Goal: Task Accomplishment & Management: Complete application form

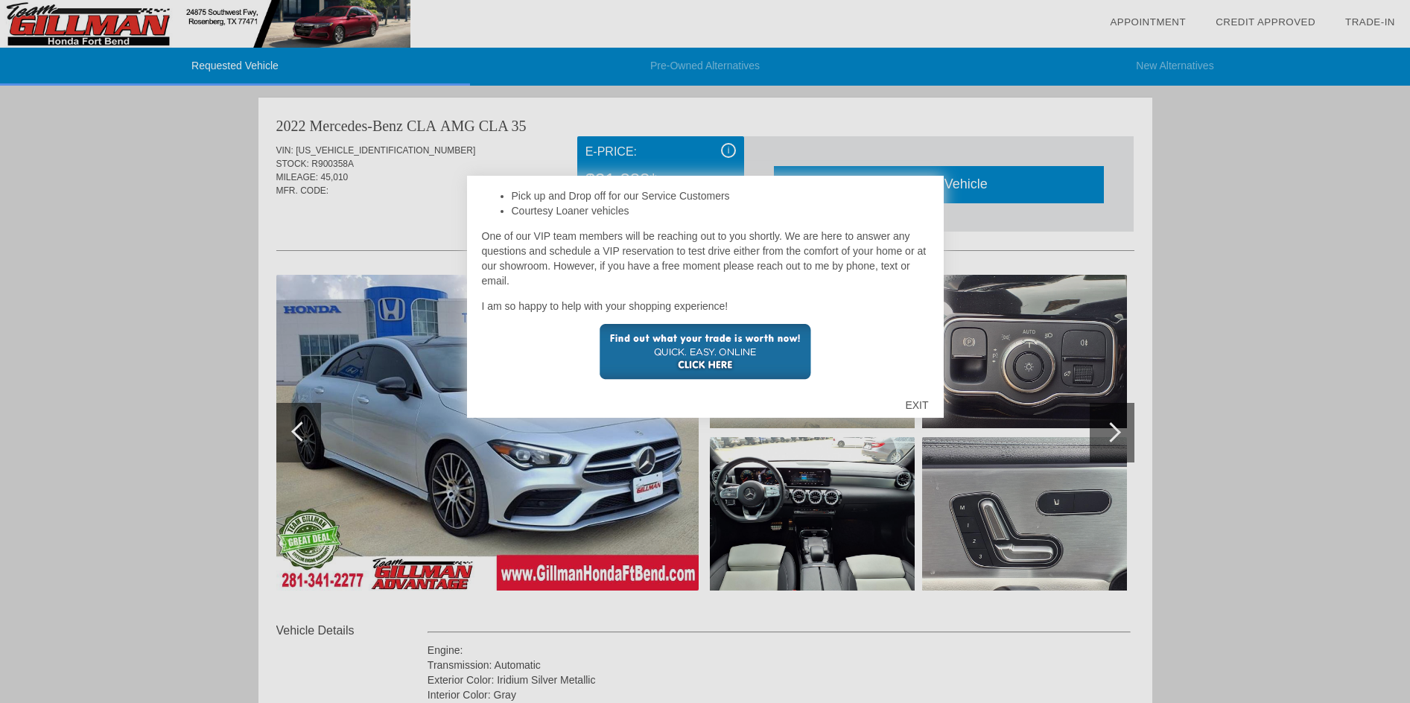
scroll to position [354, 0]
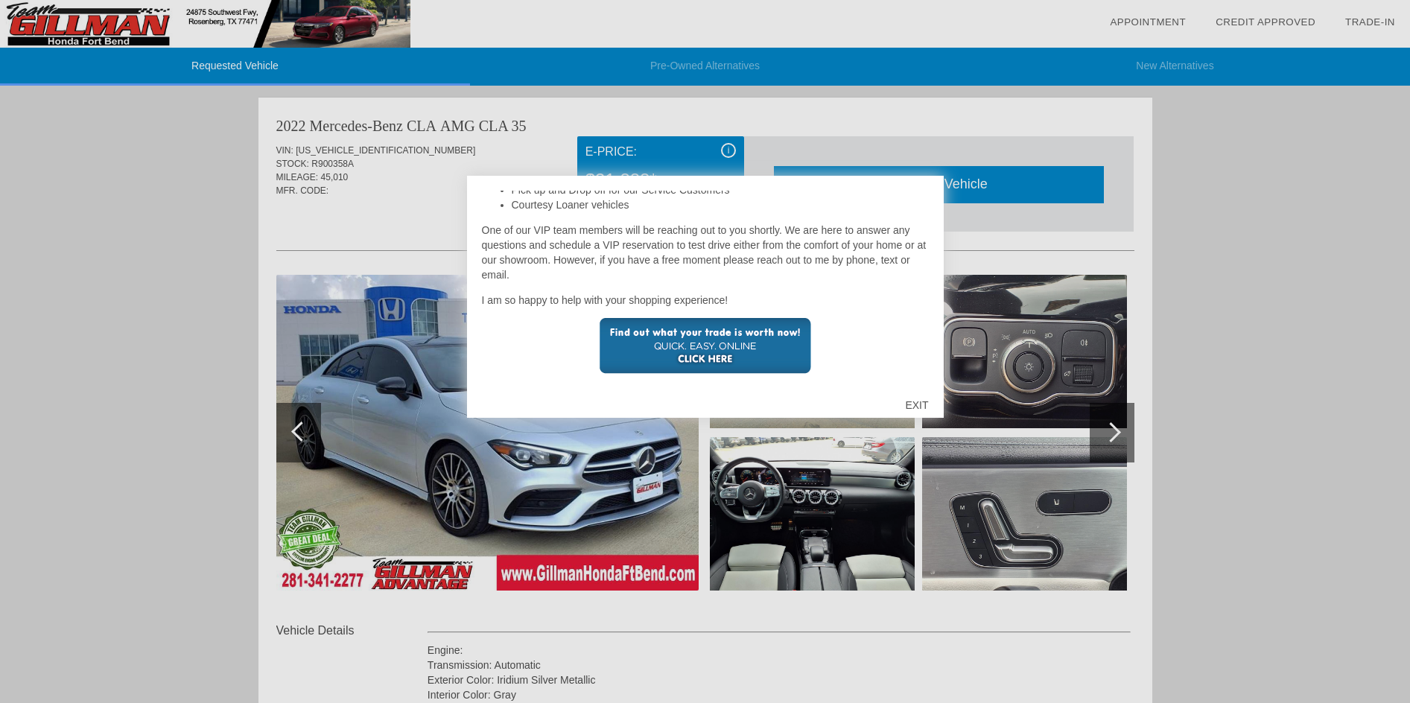
click at [929, 404] on div "EXIT" at bounding box center [916, 405] width 53 height 45
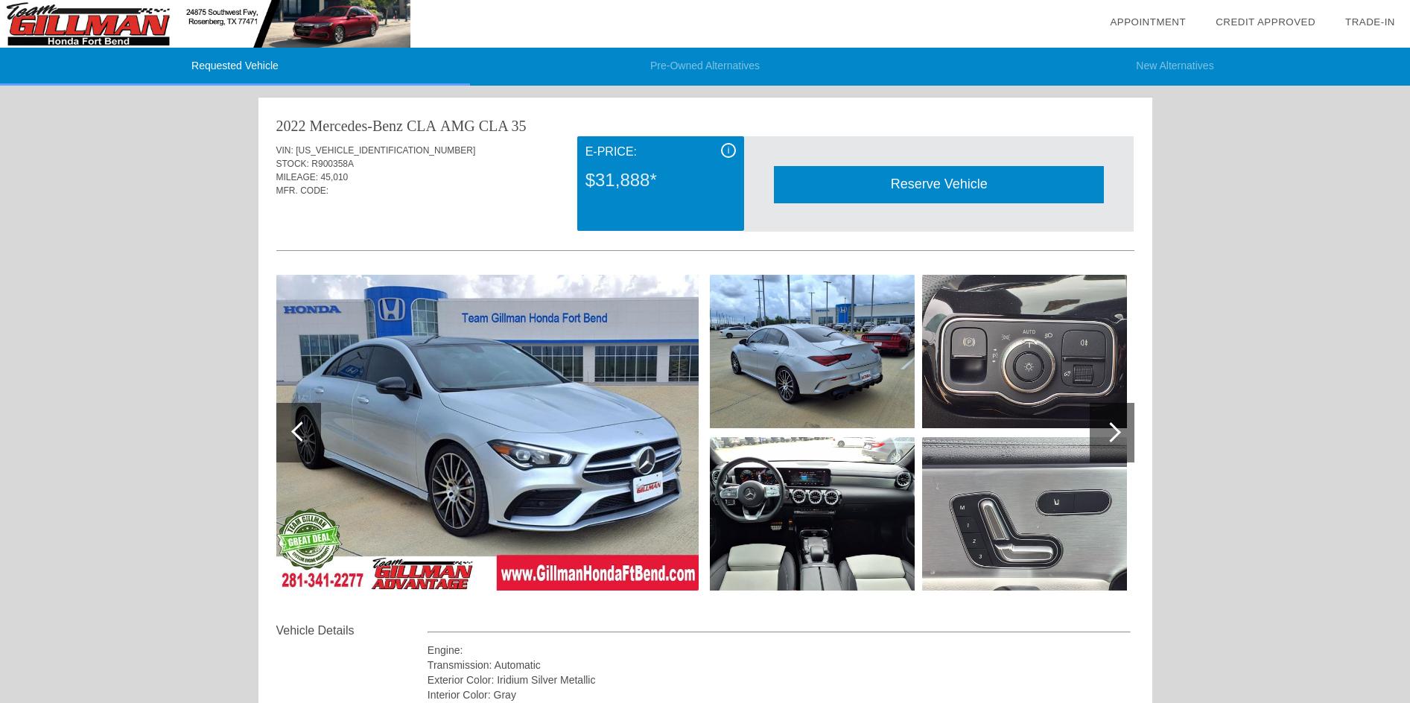
click at [737, 152] on div "i E-Price: $31,888*" at bounding box center [660, 183] width 167 height 95
click at [731, 151] on div "i" at bounding box center [728, 150] width 15 height 15
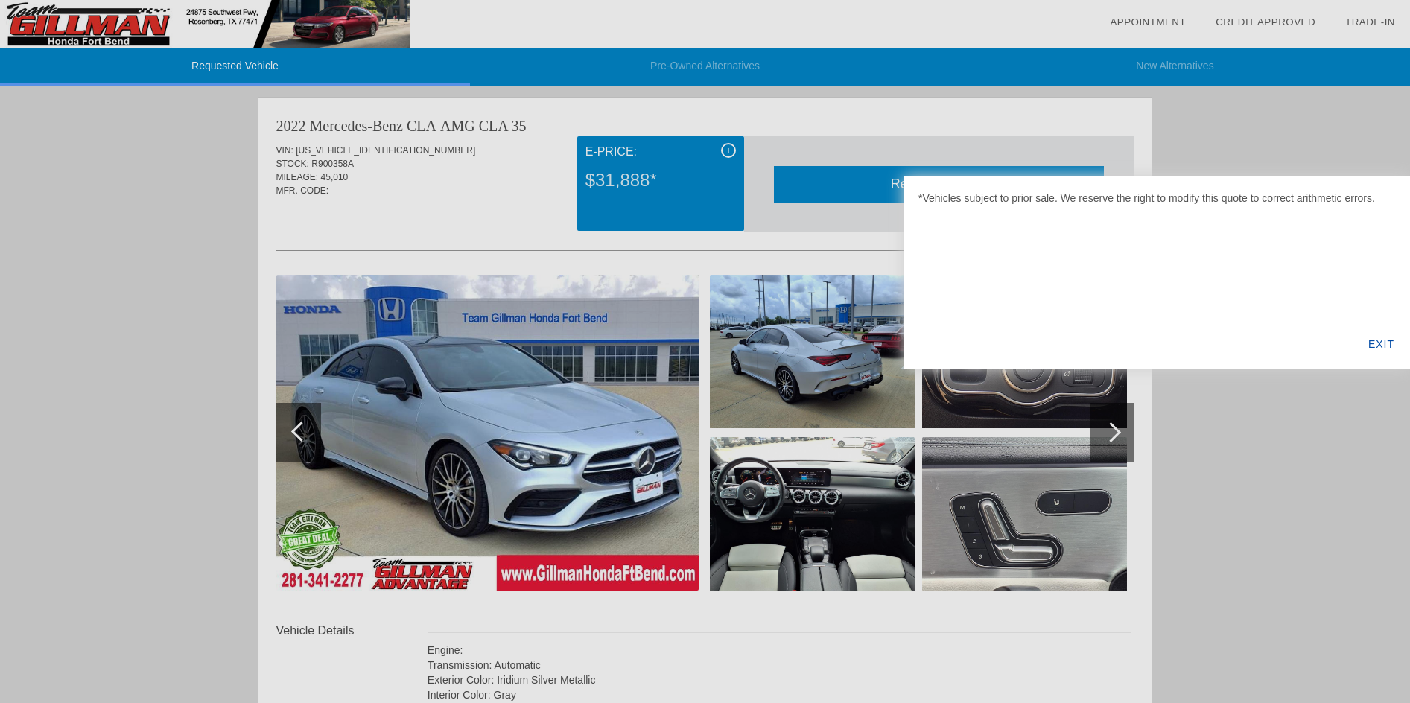
click at [1253, 410] on div at bounding box center [705, 351] width 1410 height 703
click at [1391, 340] on div "EXIT" at bounding box center [1381, 344] width 57 height 51
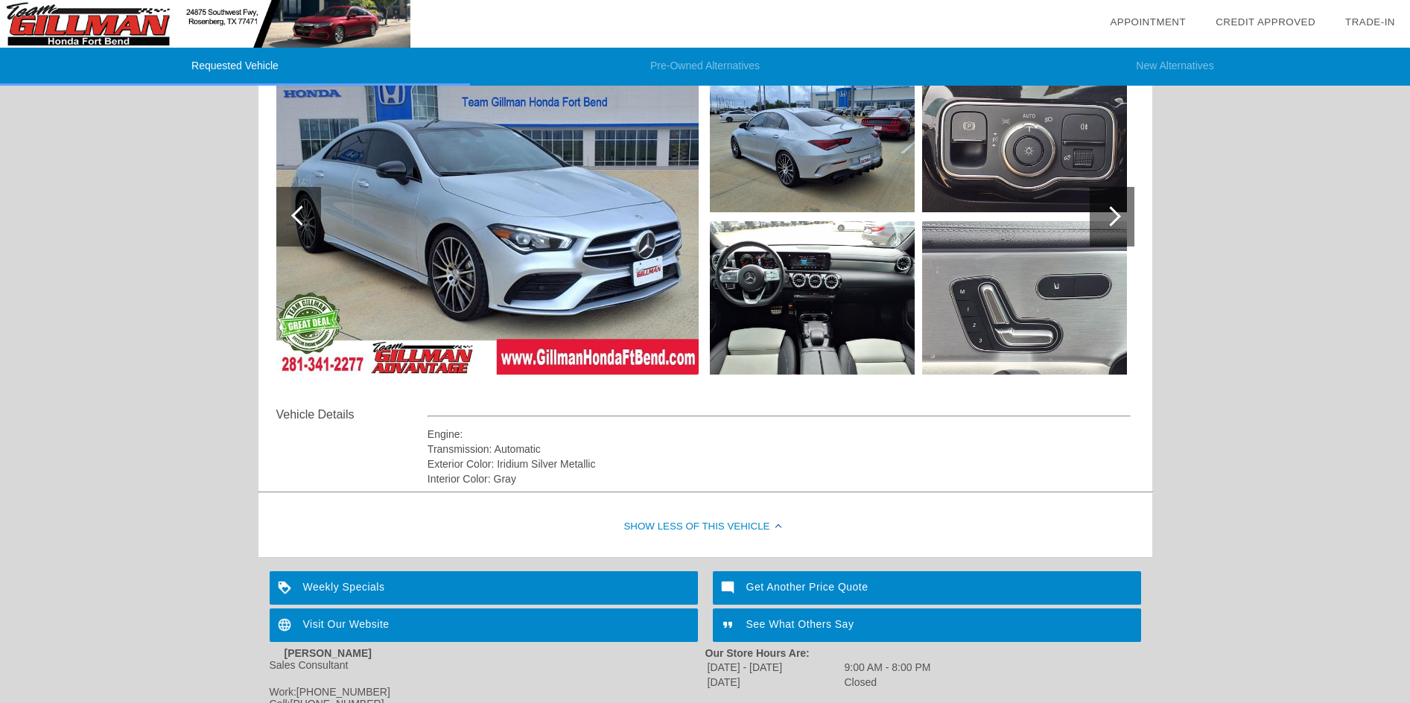
scroll to position [74, 0]
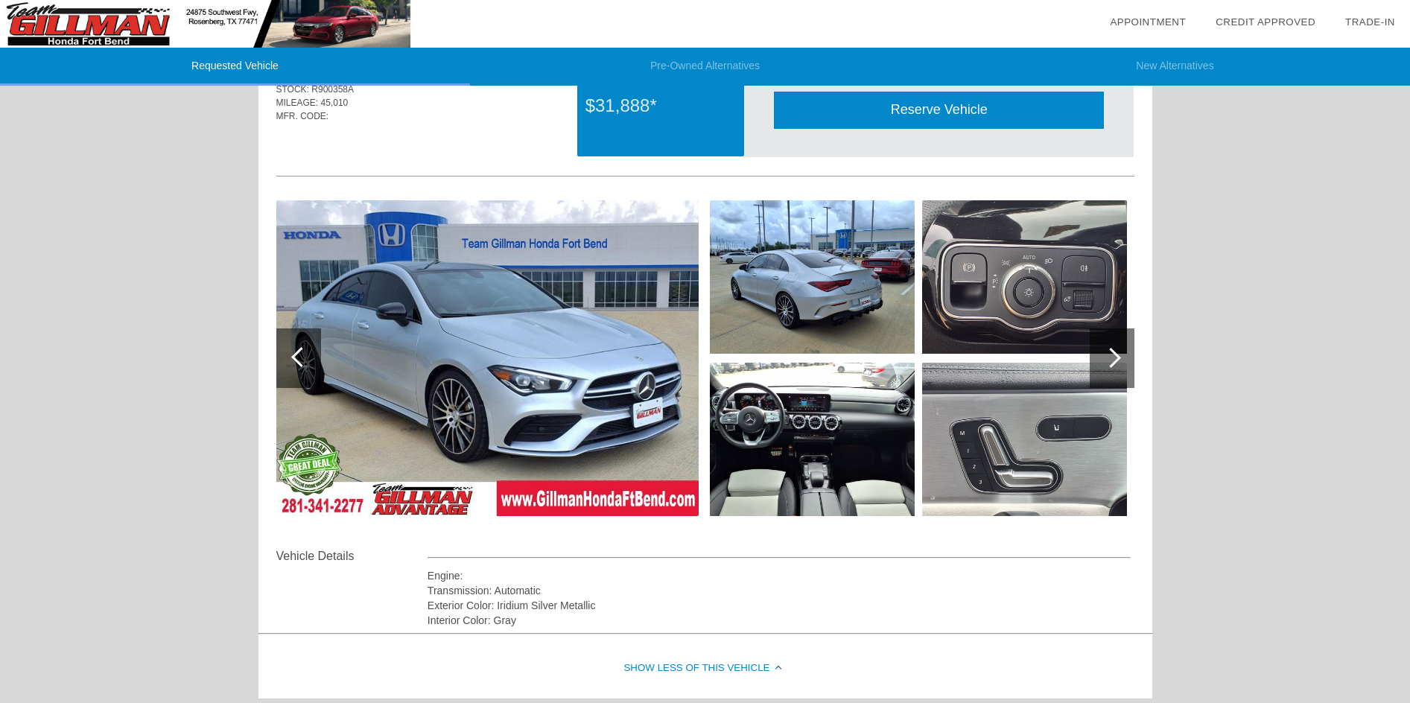
click at [1113, 355] on div at bounding box center [1111, 358] width 20 height 20
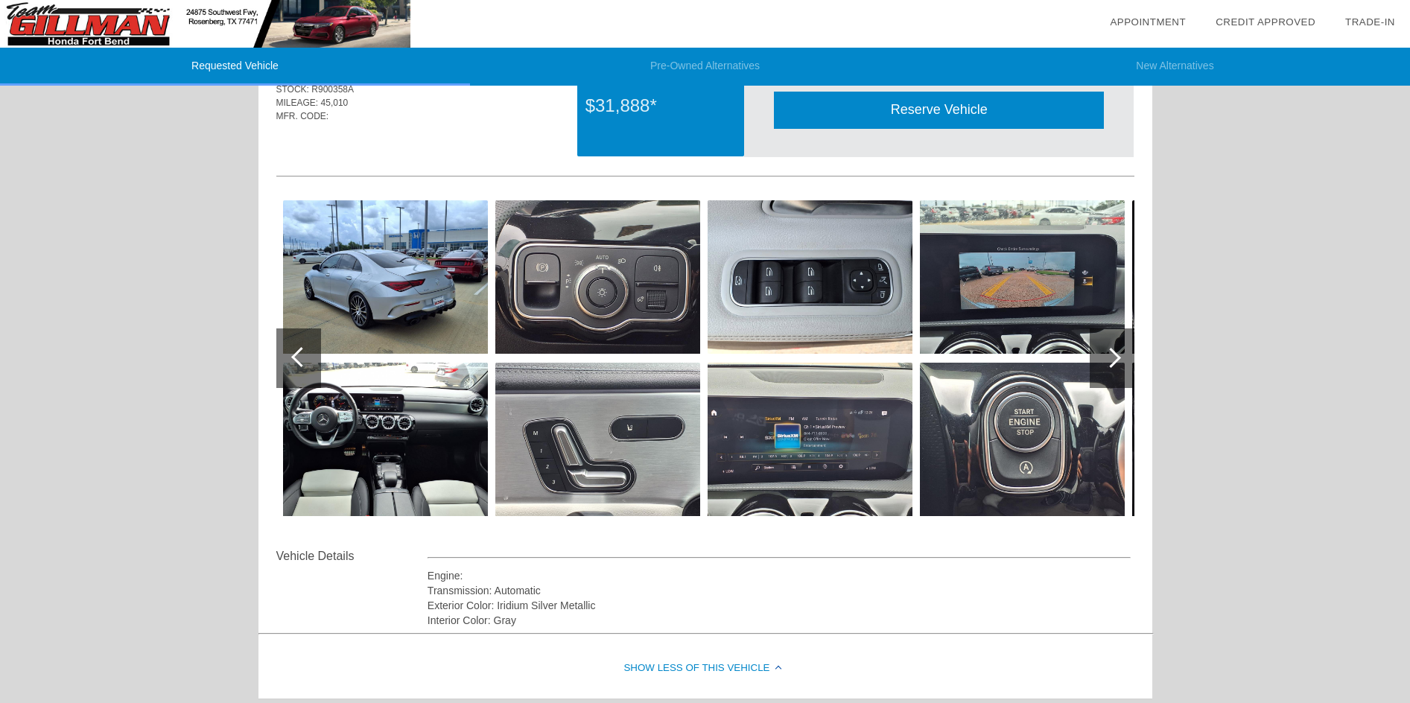
click at [1113, 355] on div at bounding box center [1111, 358] width 20 height 20
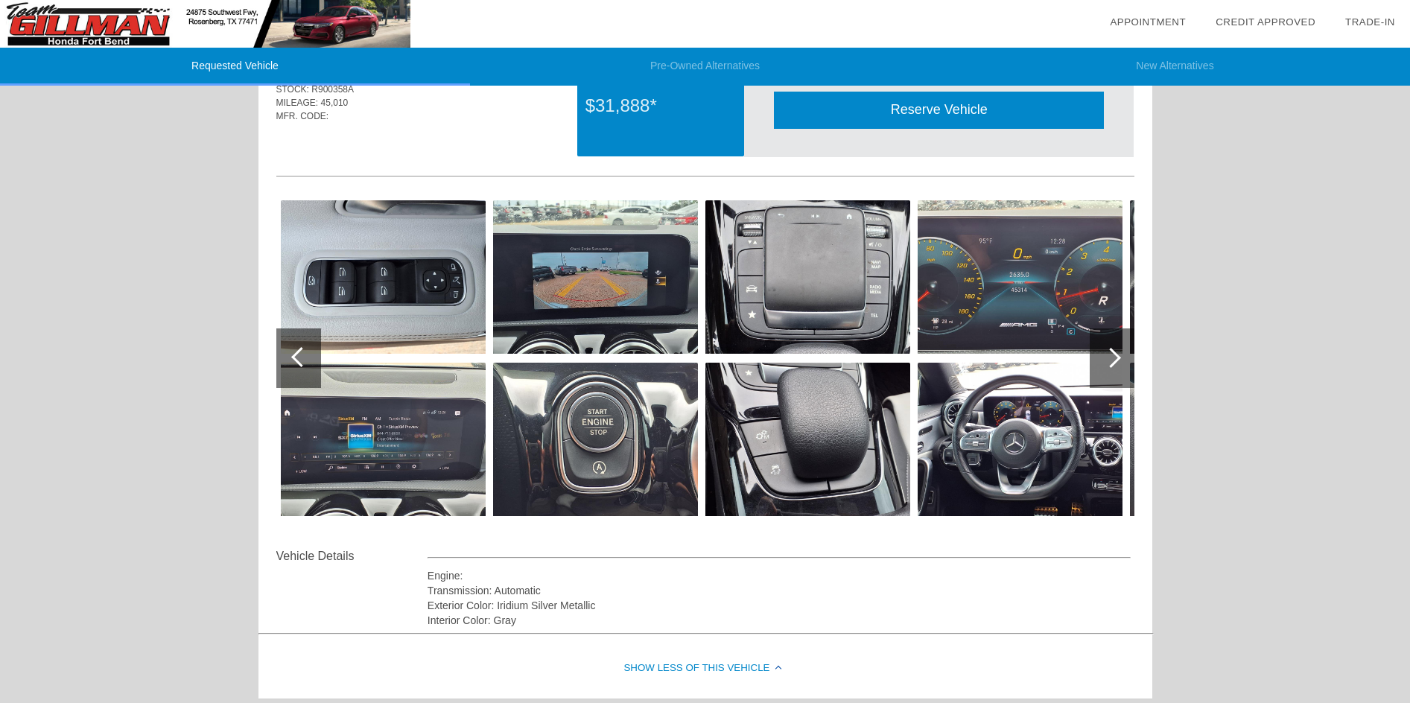
click at [1113, 355] on div at bounding box center [1111, 358] width 20 height 20
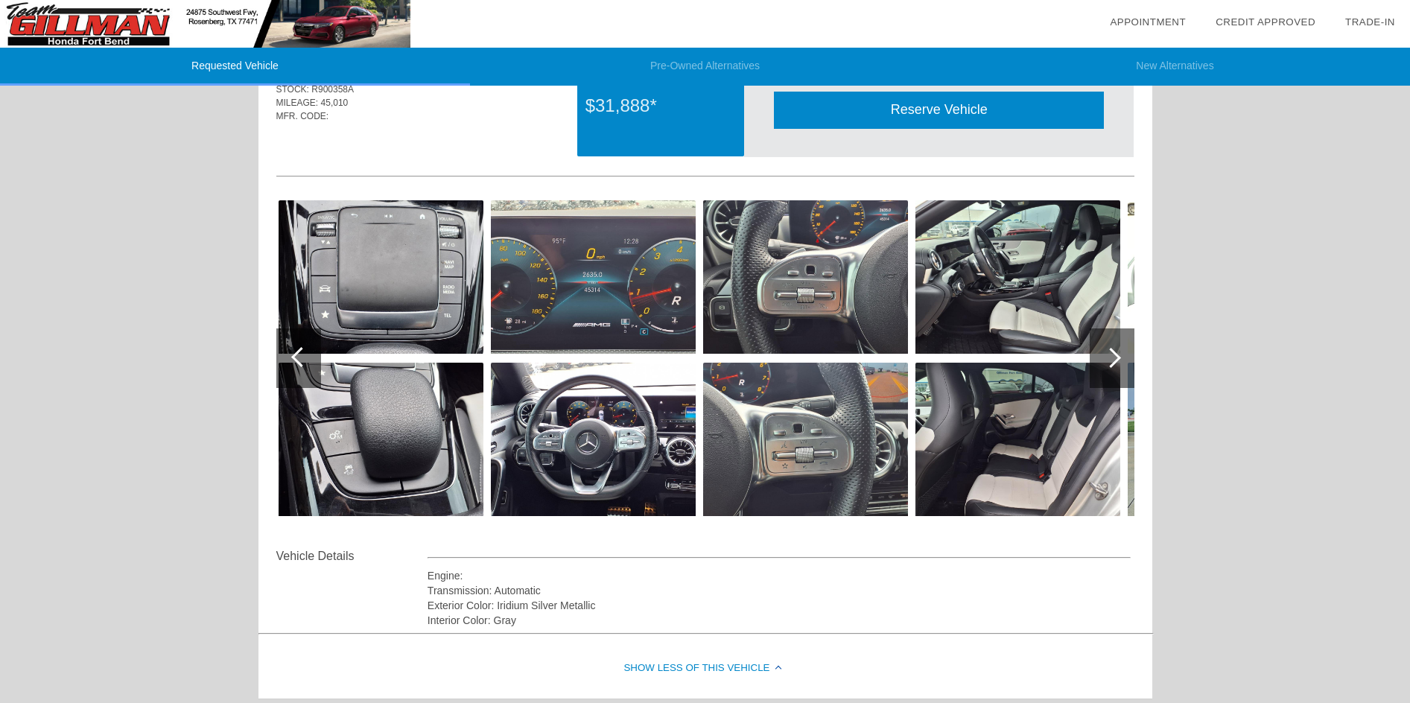
click at [1113, 355] on div at bounding box center [1111, 358] width 20 height 20
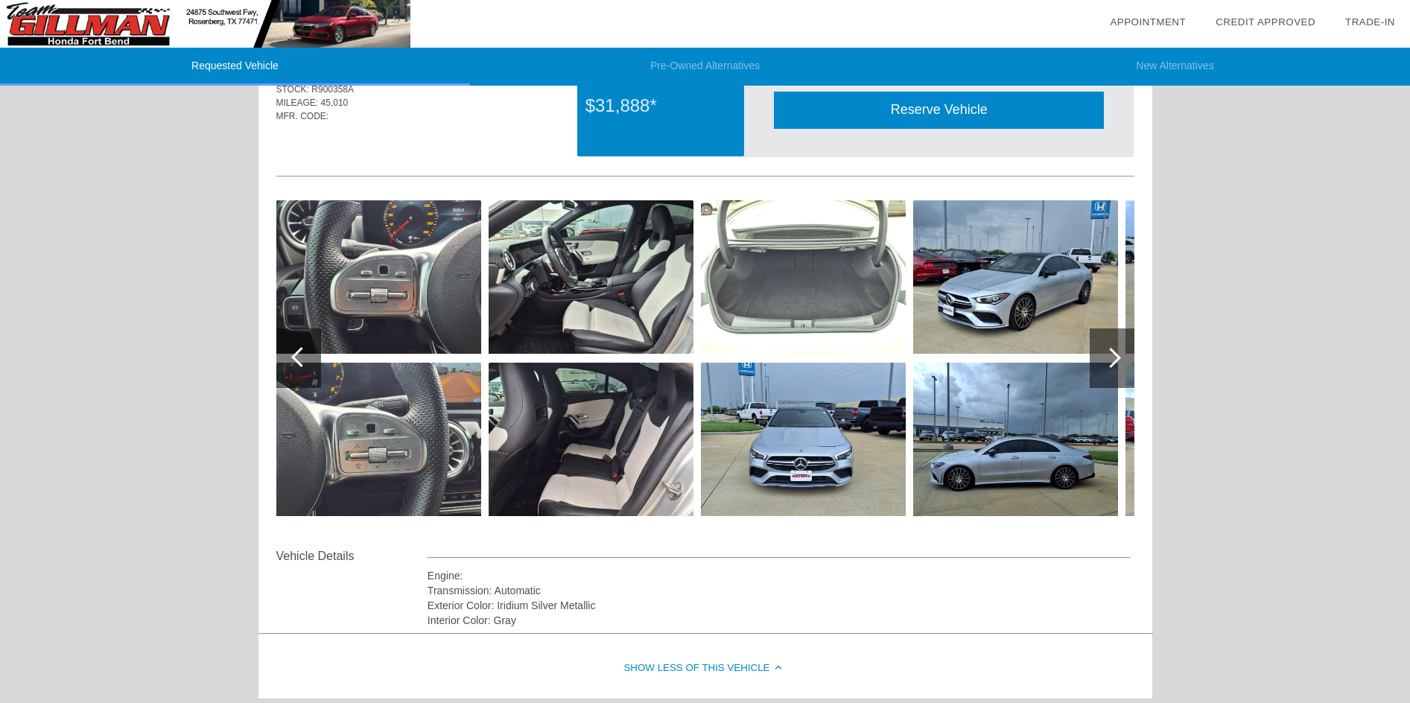
click at [1113, 355] on div at bounding box center [1111, 358] width 20 height 20
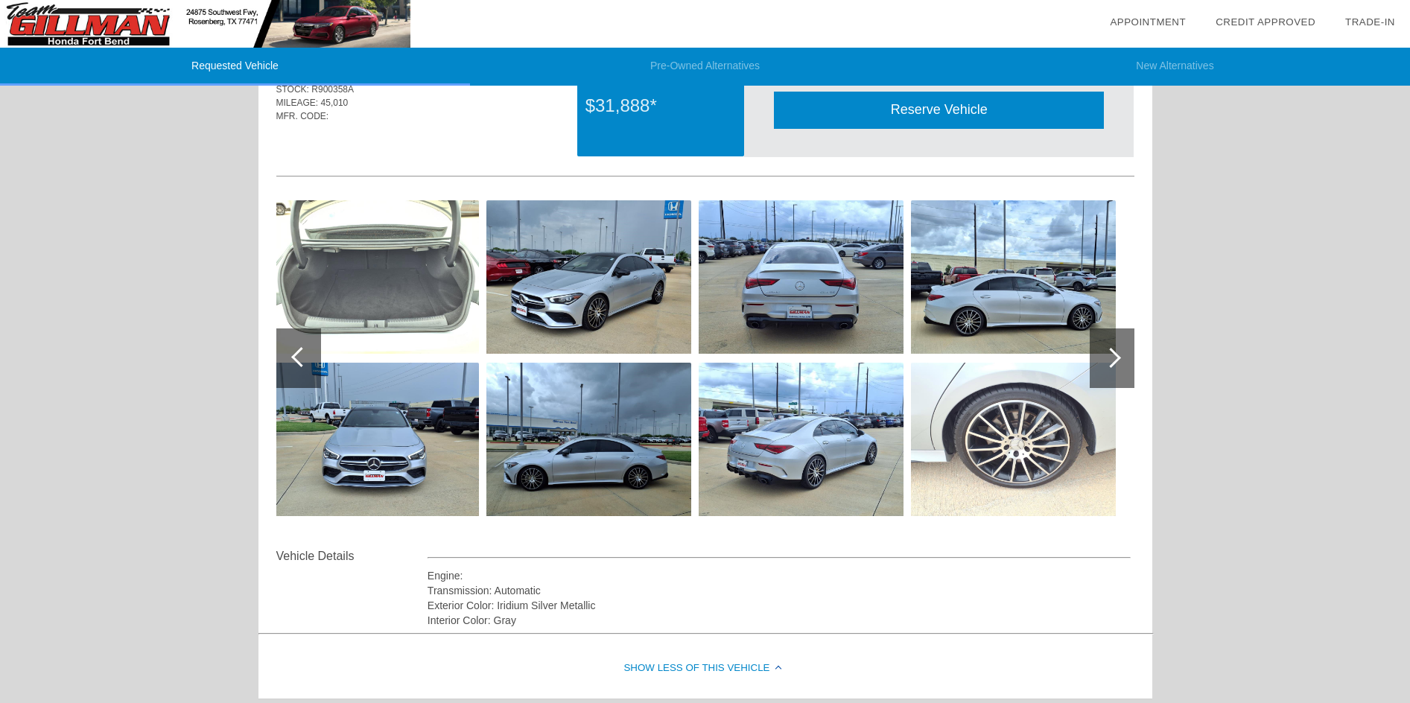
click at [1113, 355] on div at bounding box center [1111, 358] width 20 height 20
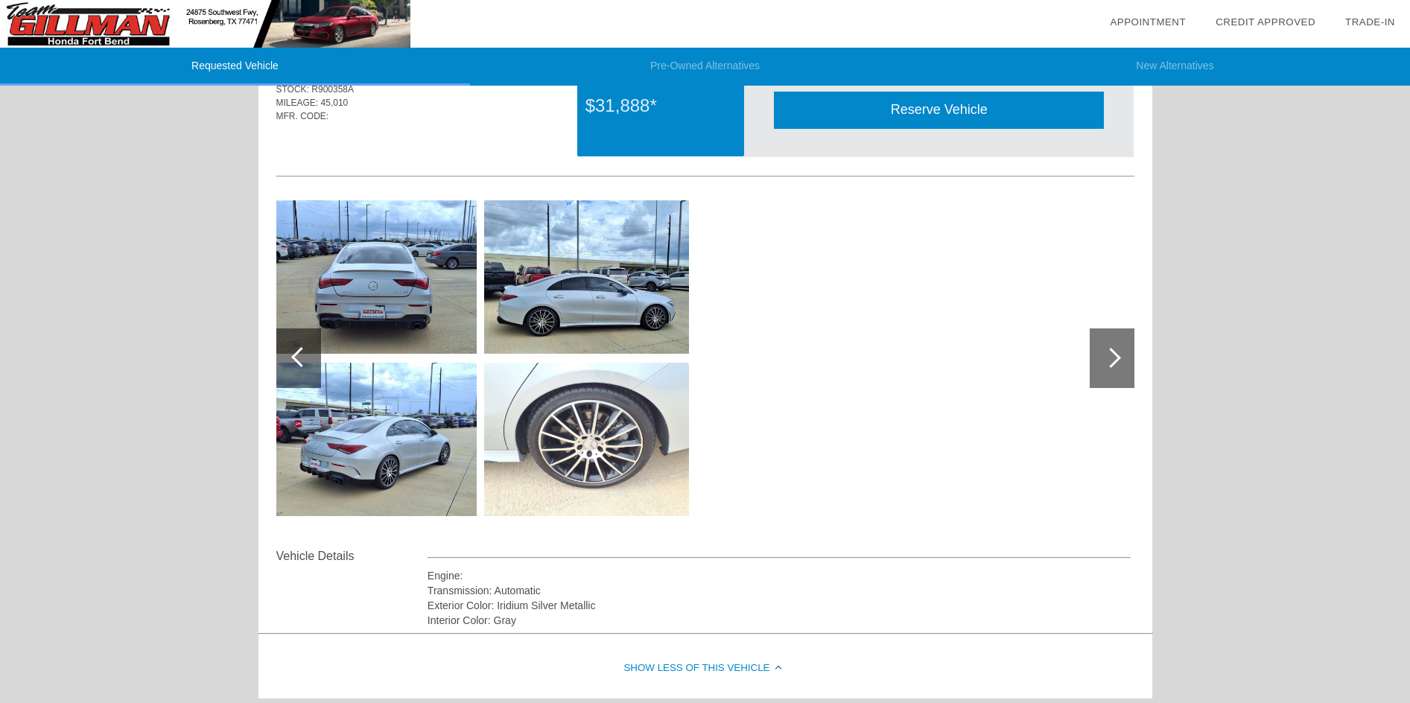
click at [1113, 355] on div at bounding box center [1111, 358] width 20 height 20
click at [316, 434] on img at bounding box center [374, 439] width 205 height 153
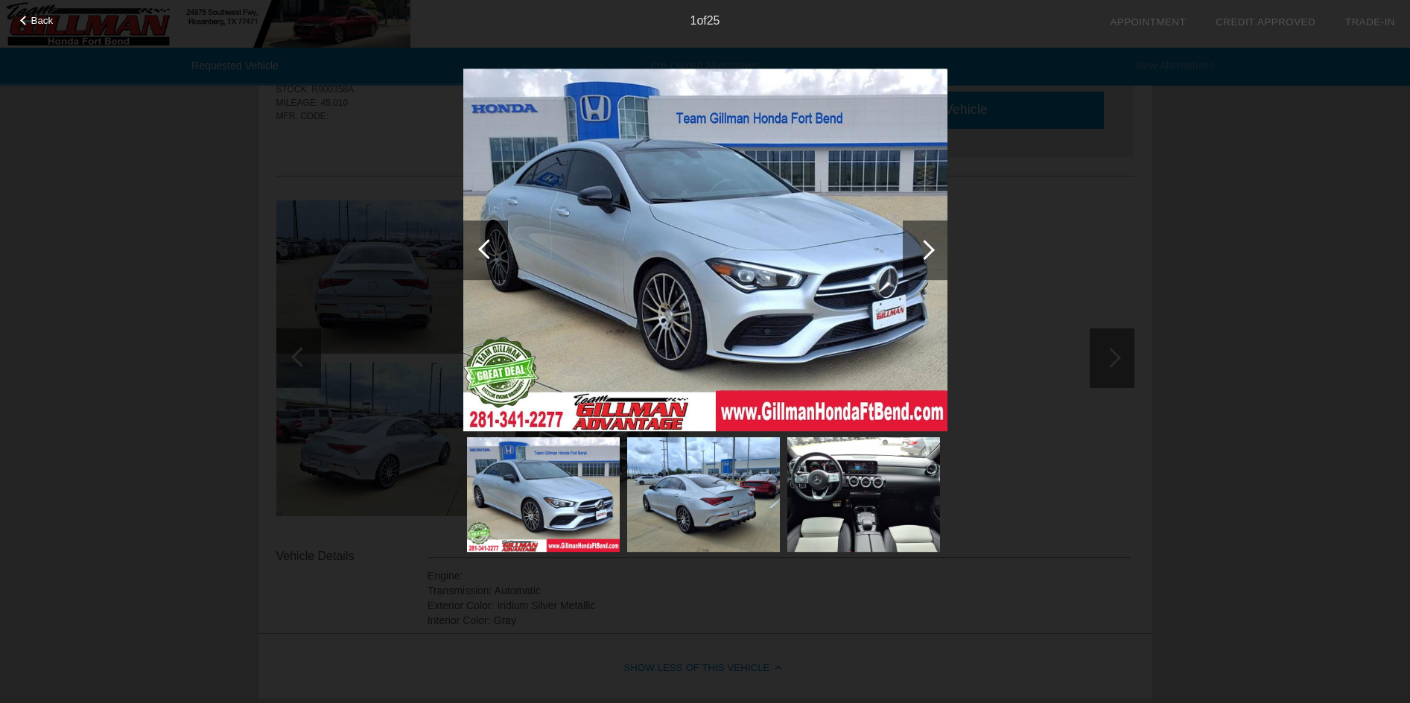
click at [930, 244] on div at bounding box center [925, 250] width 45 height 60
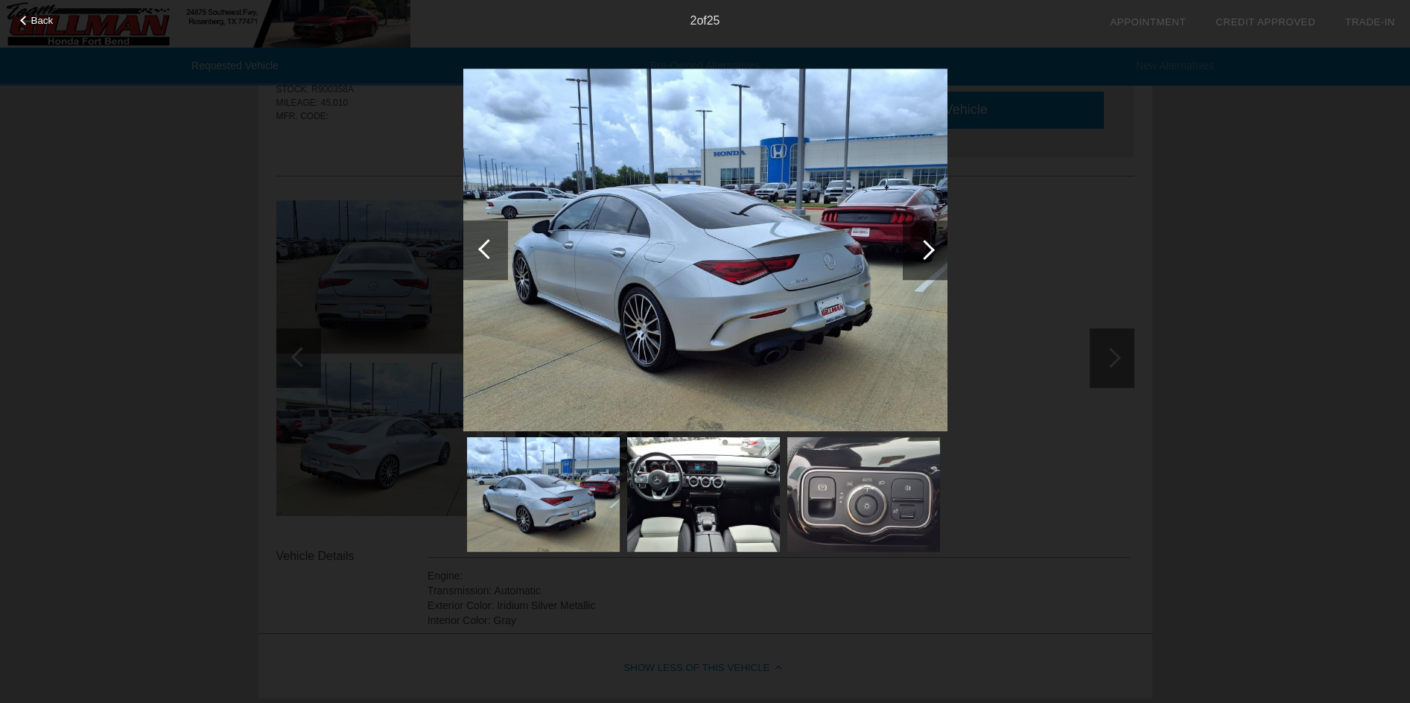
click at [693, 534] on img at bounding box center [703, 494] width 153 height 115
click at [706, 500] on img at bounding box center [703, 494] width 153 height 115
click at [932, 254] on div at bounding box center [925, 250] width 45 height 60
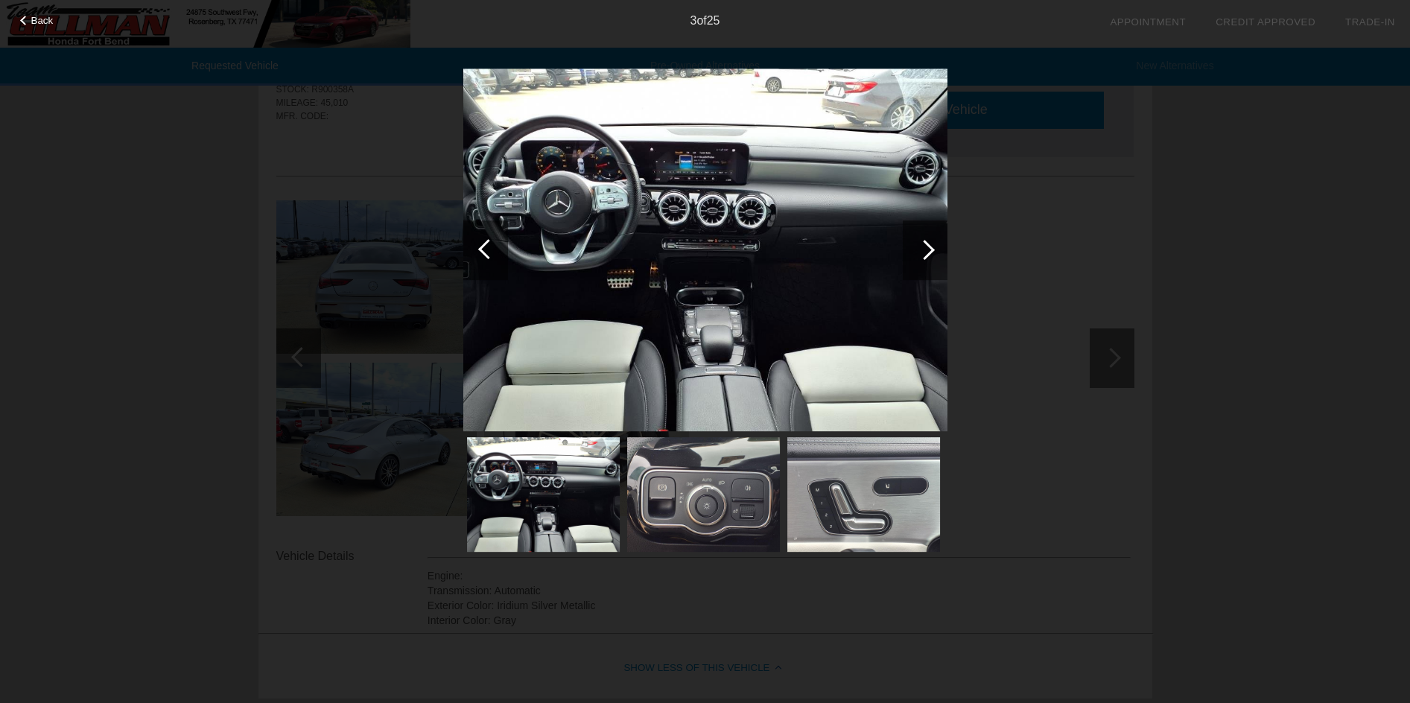
click at [932, 254] on div at bounding box center [925, 250] width 45 height 60
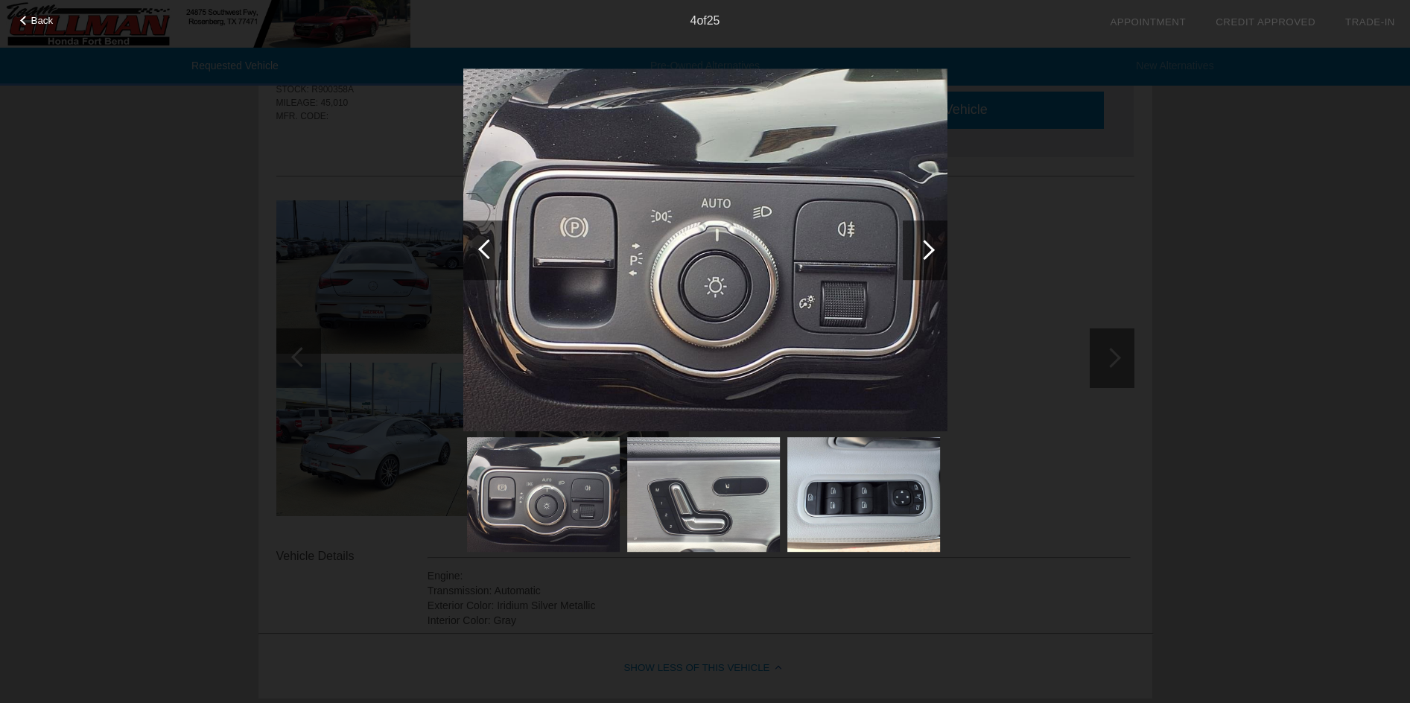
click at [932, 254] on div at bounding box center [925, 250] width 45 height 60
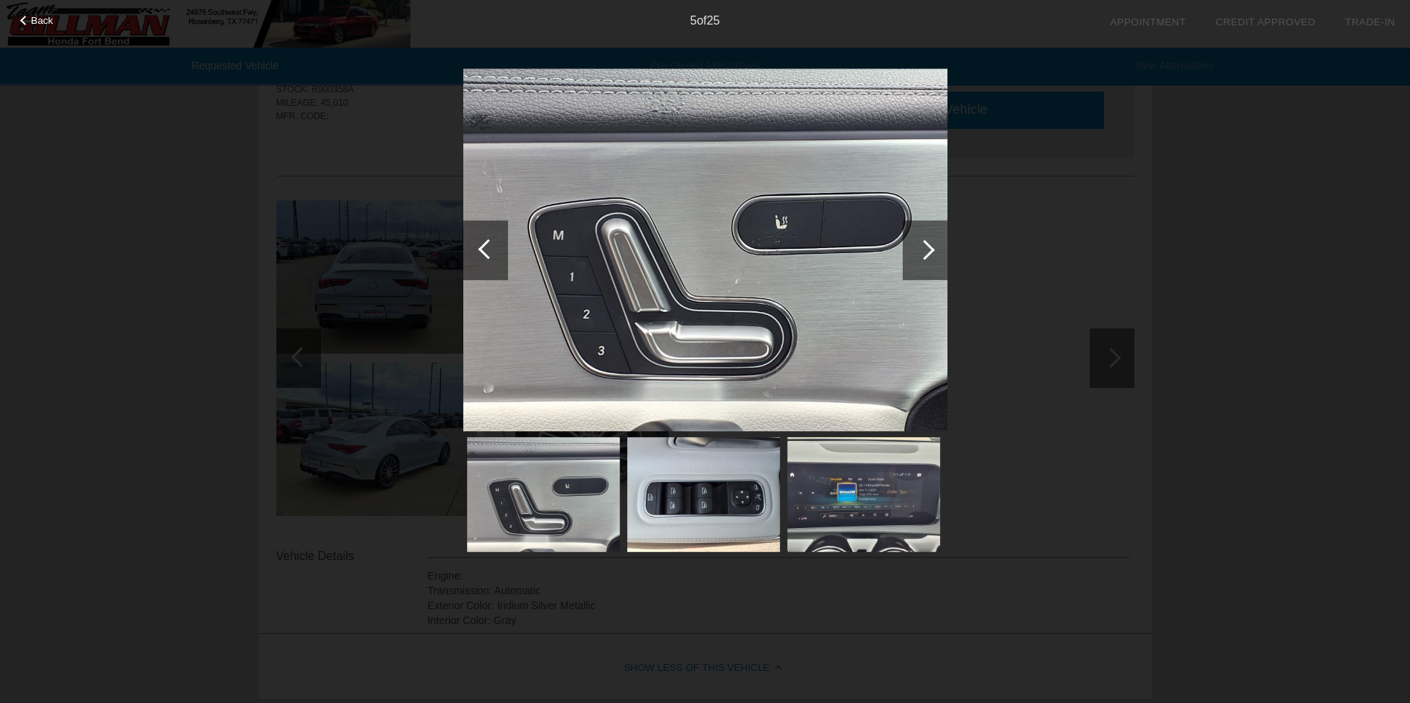
click at [932, 254] on div at bounding box center [925, 250] width 45 height 60
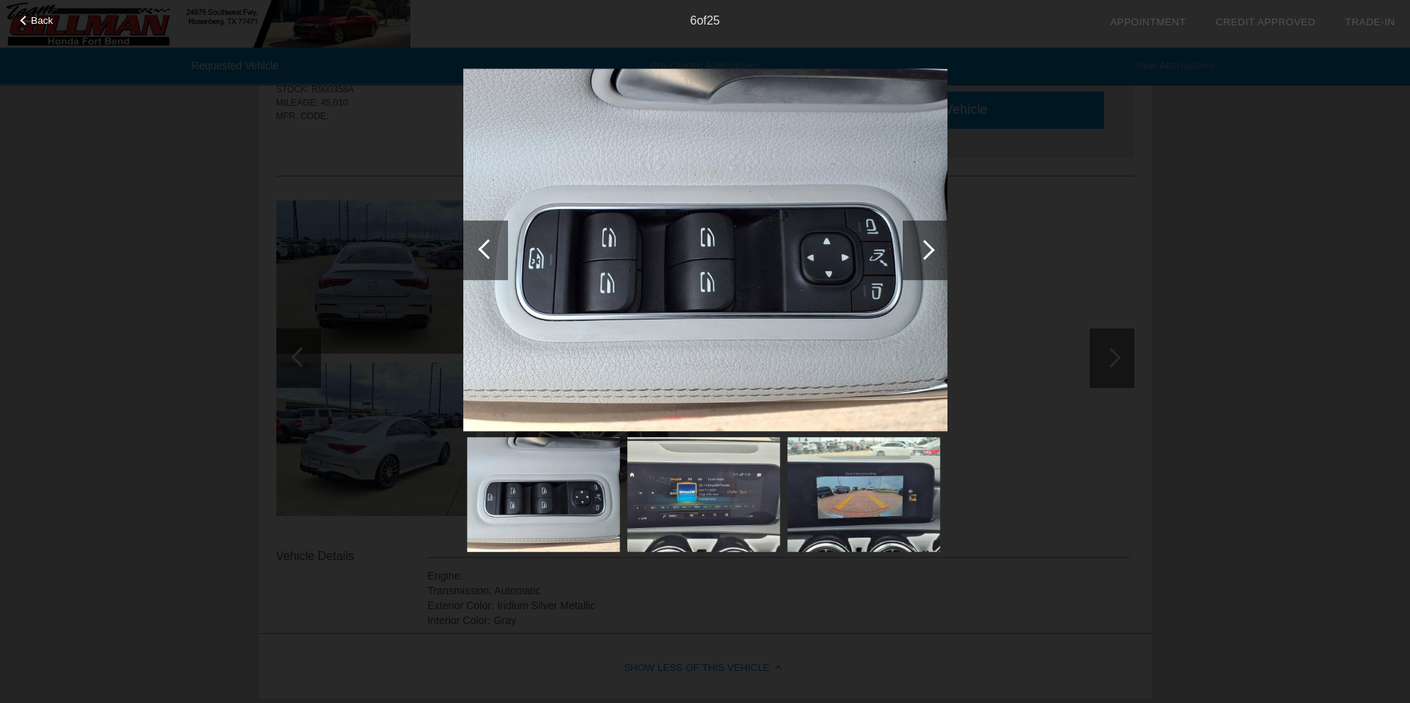
click at [932, 254] on div at bounding box center [925, 250] width 45 height 60
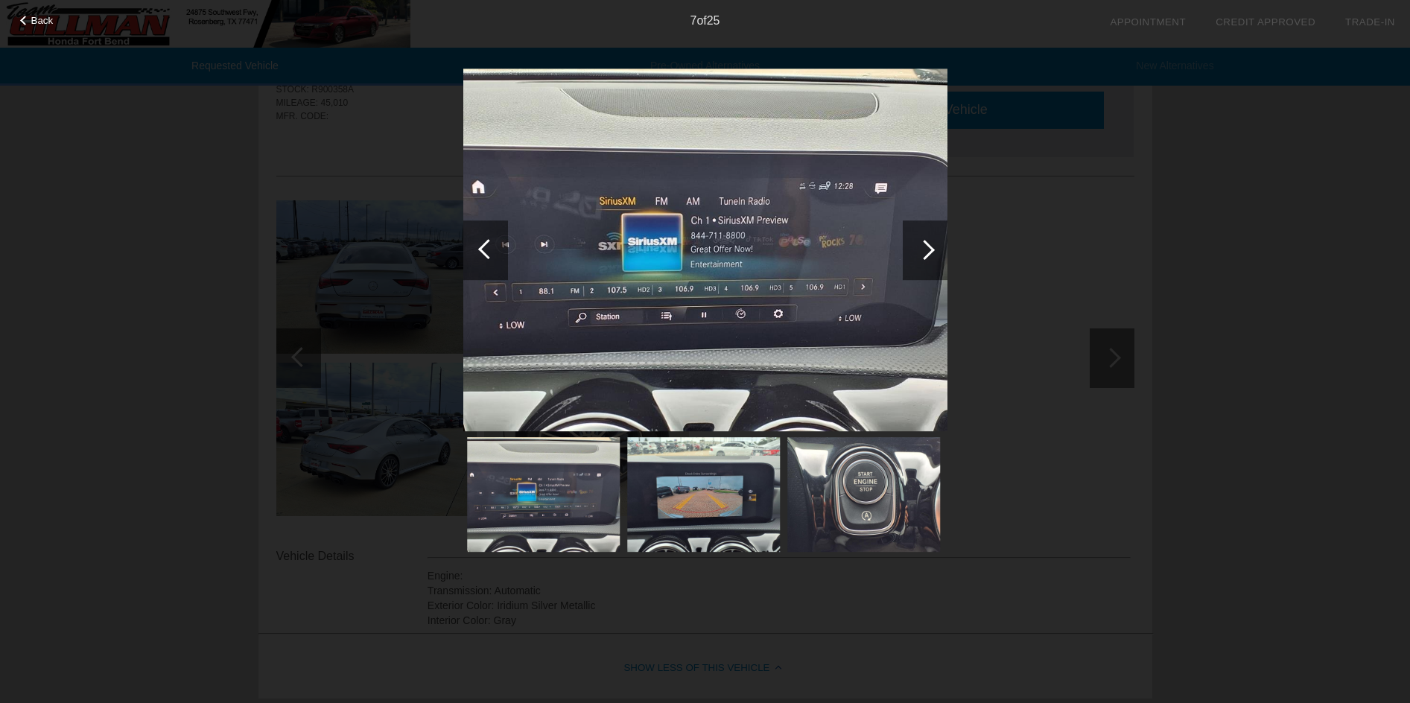
click at [932, 254] on div at bounding box center [925, 250] width 45 height 60
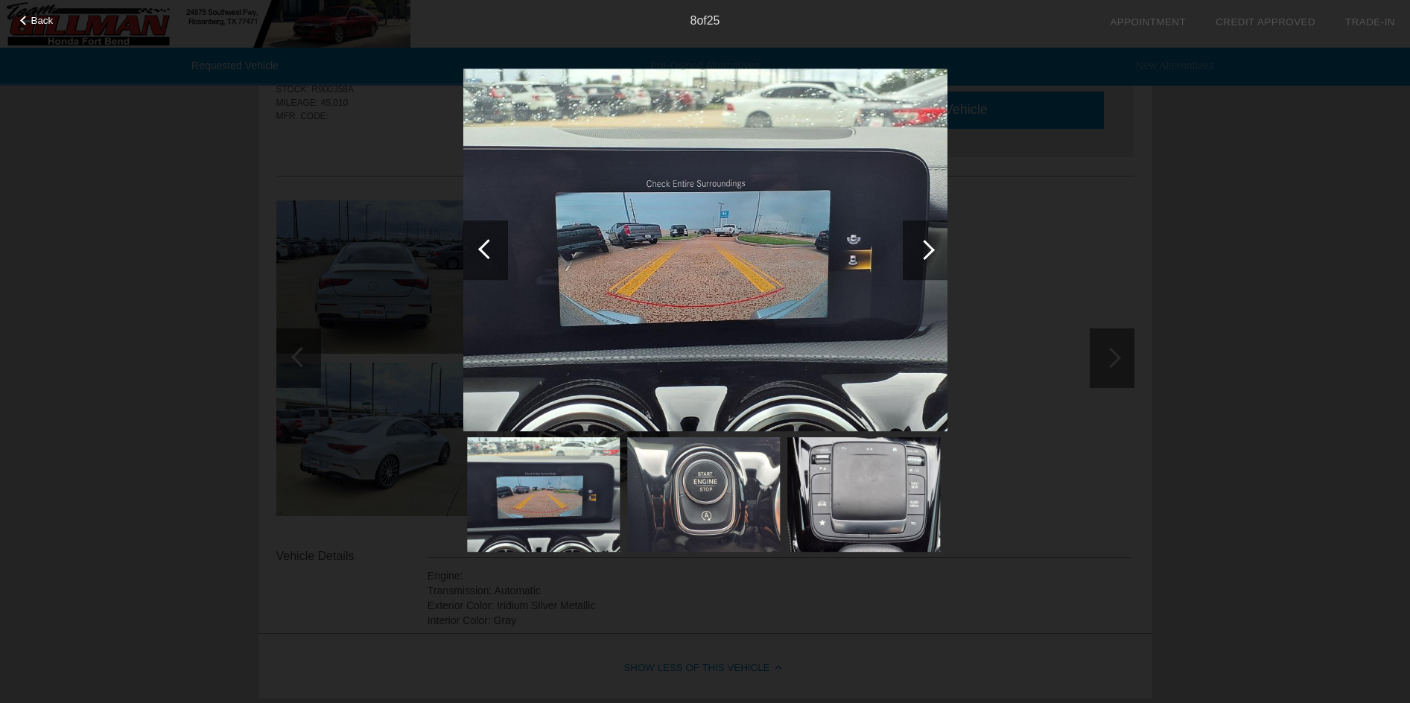
click at [932, 254] on div at bounding box center [925, 250] width 45 height 60
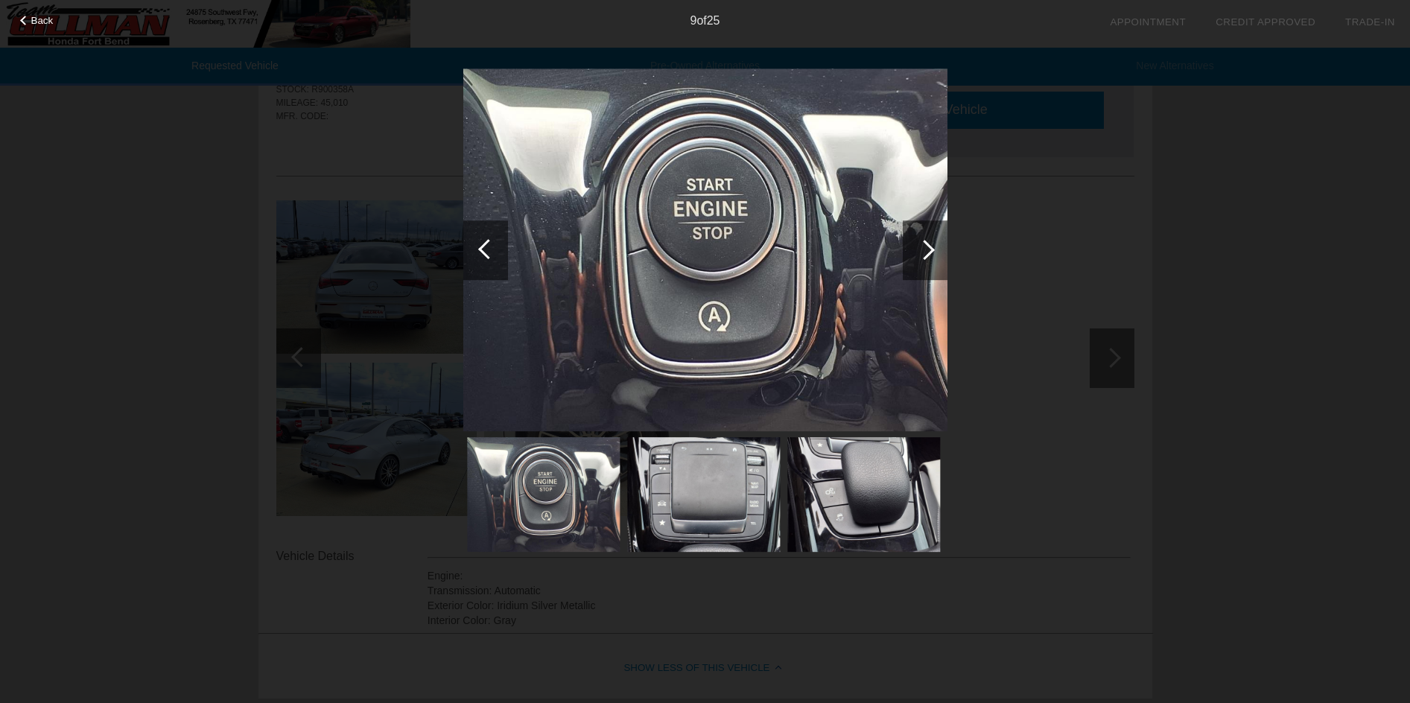
click at [932, 254] on div at bounding box center [925, 250] width 45 height 60
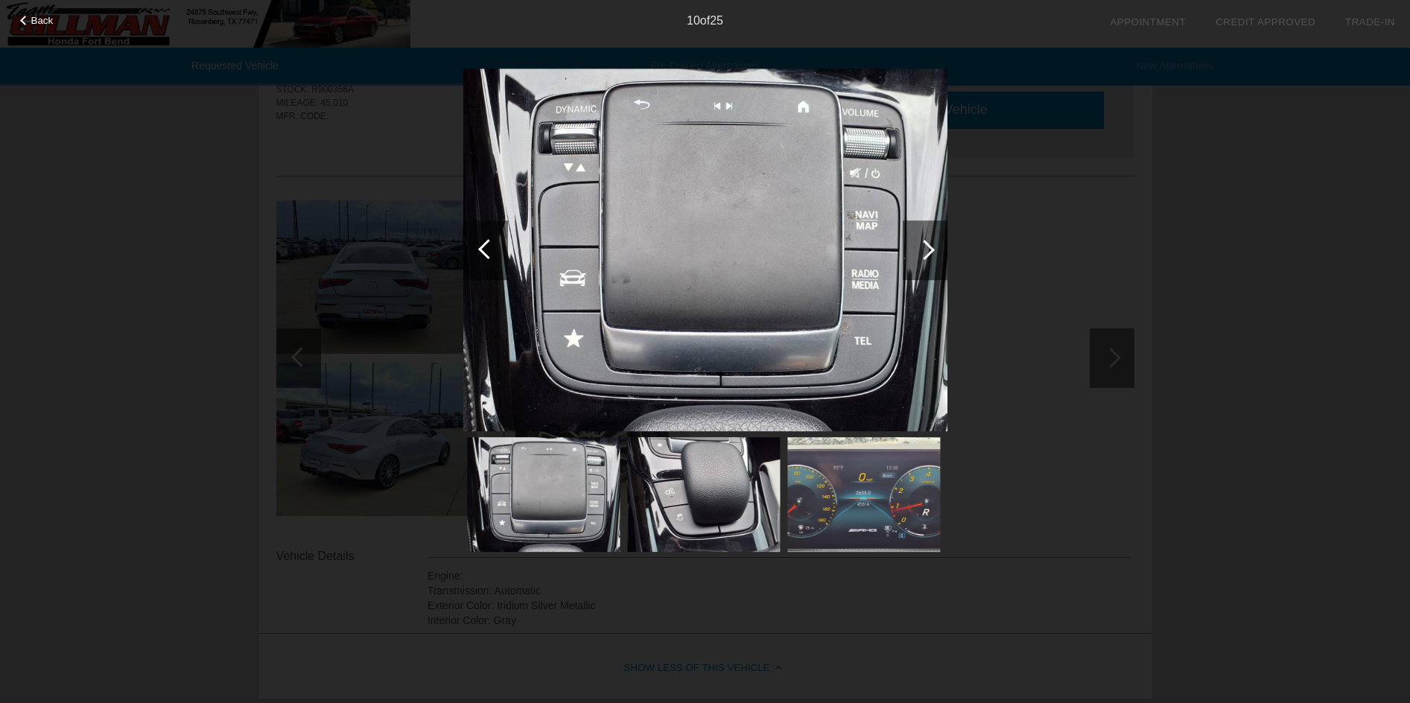
click at [932, 254] on div at bounding box center [925, 250] width 45 height 60
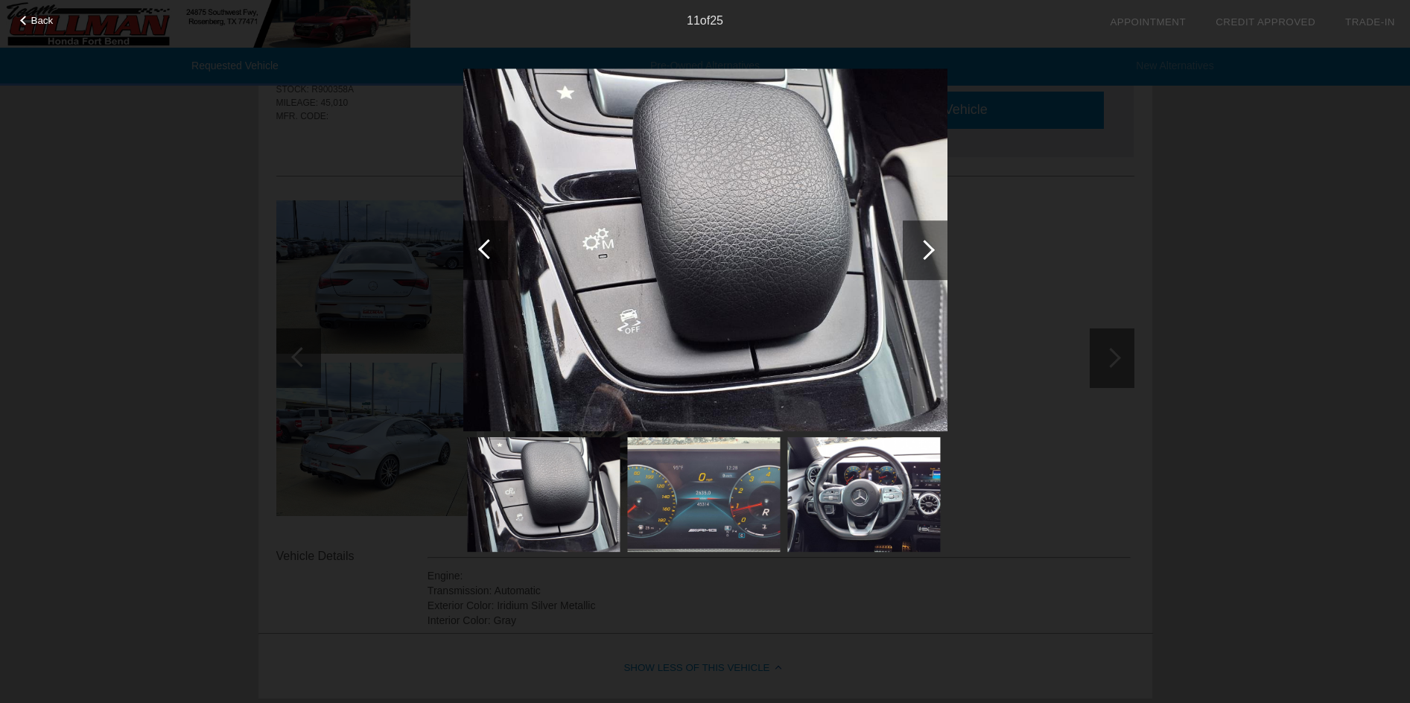
click at [932, 254] on div at bounding box center [925, 250] width 45 height 60
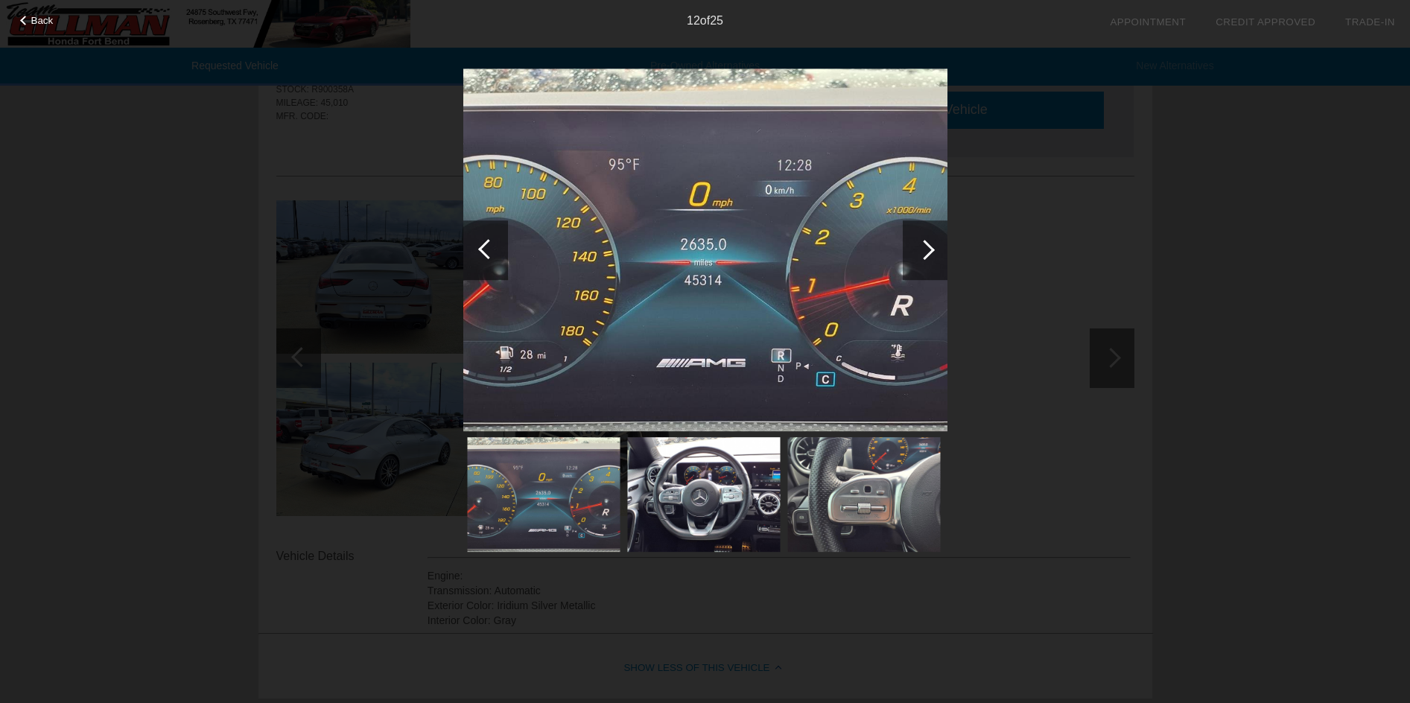
click at [932, 254] on div at bounding box center [925, 250] width 45 height 60
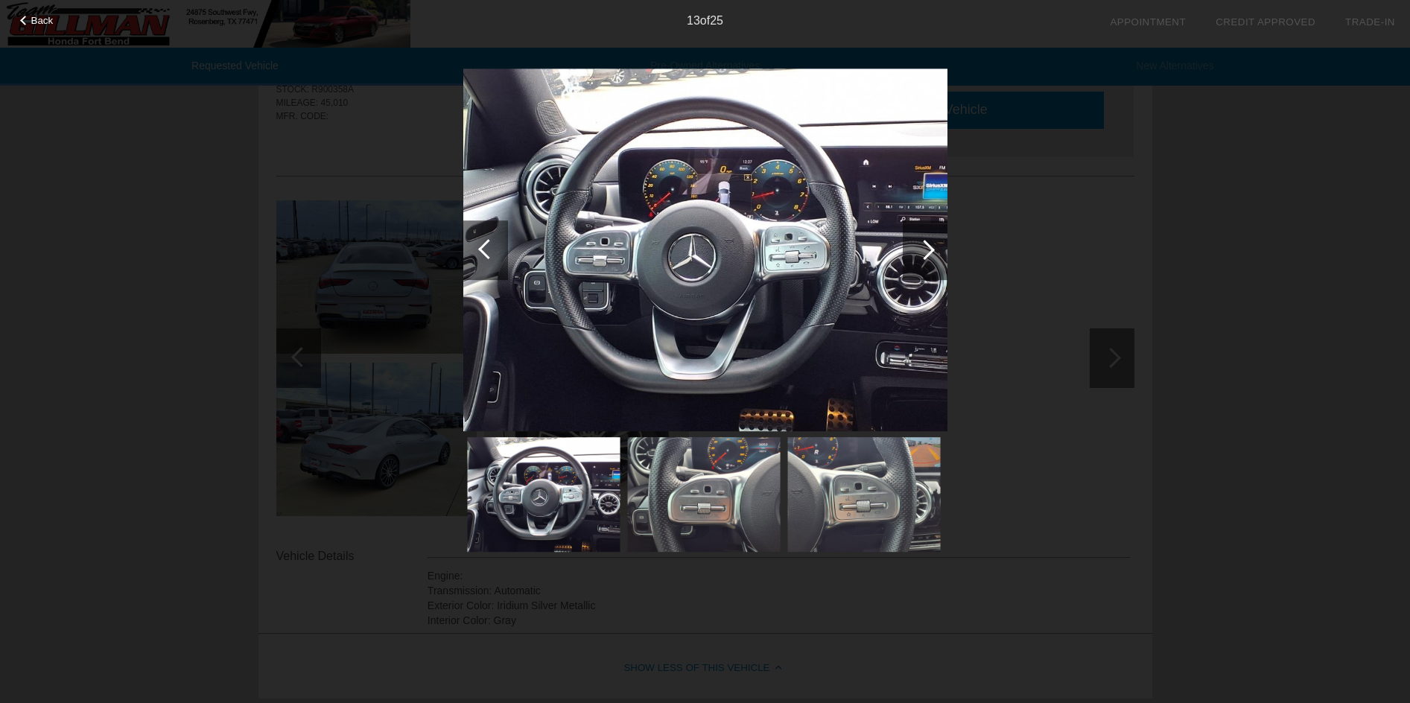
click at [932, 254] on div at bounding box center [925, 250] width 45 height 60
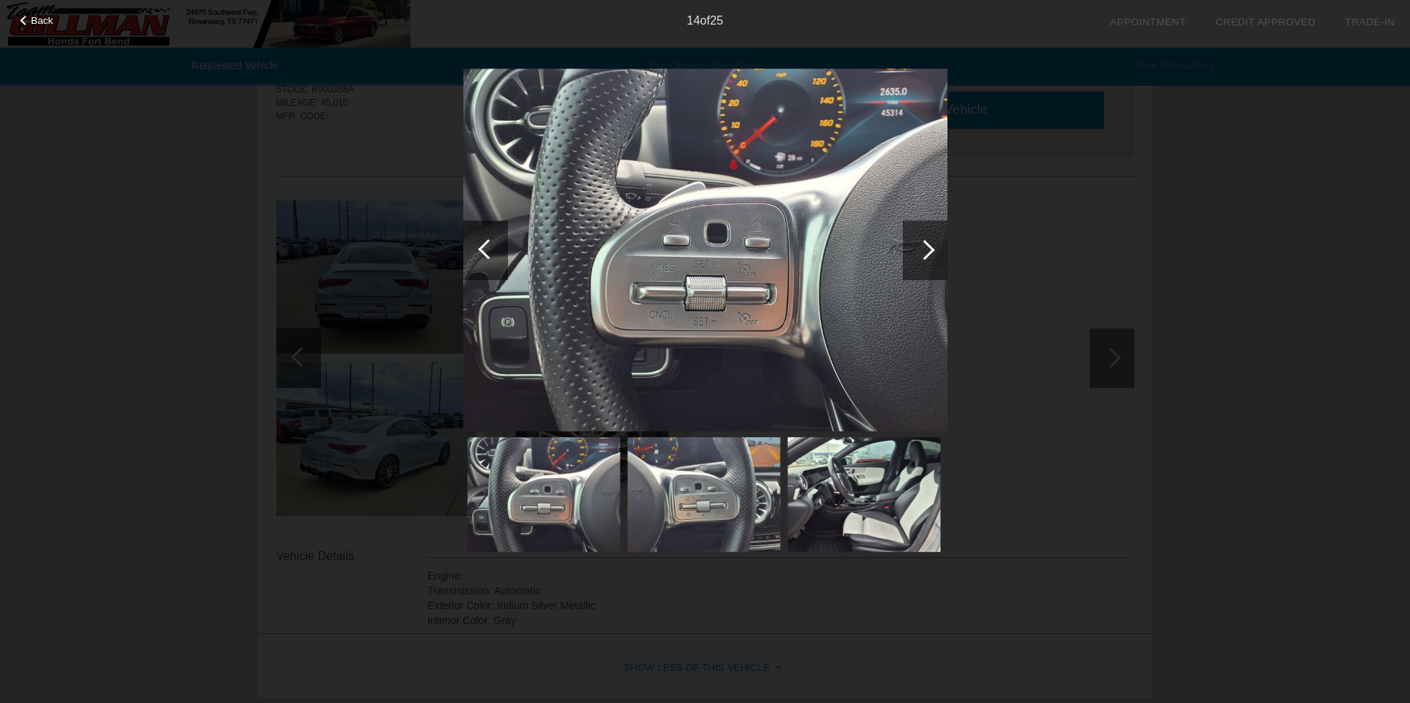
click at [932, 254] on div at bounding box center [925, 250] width 45 height 60
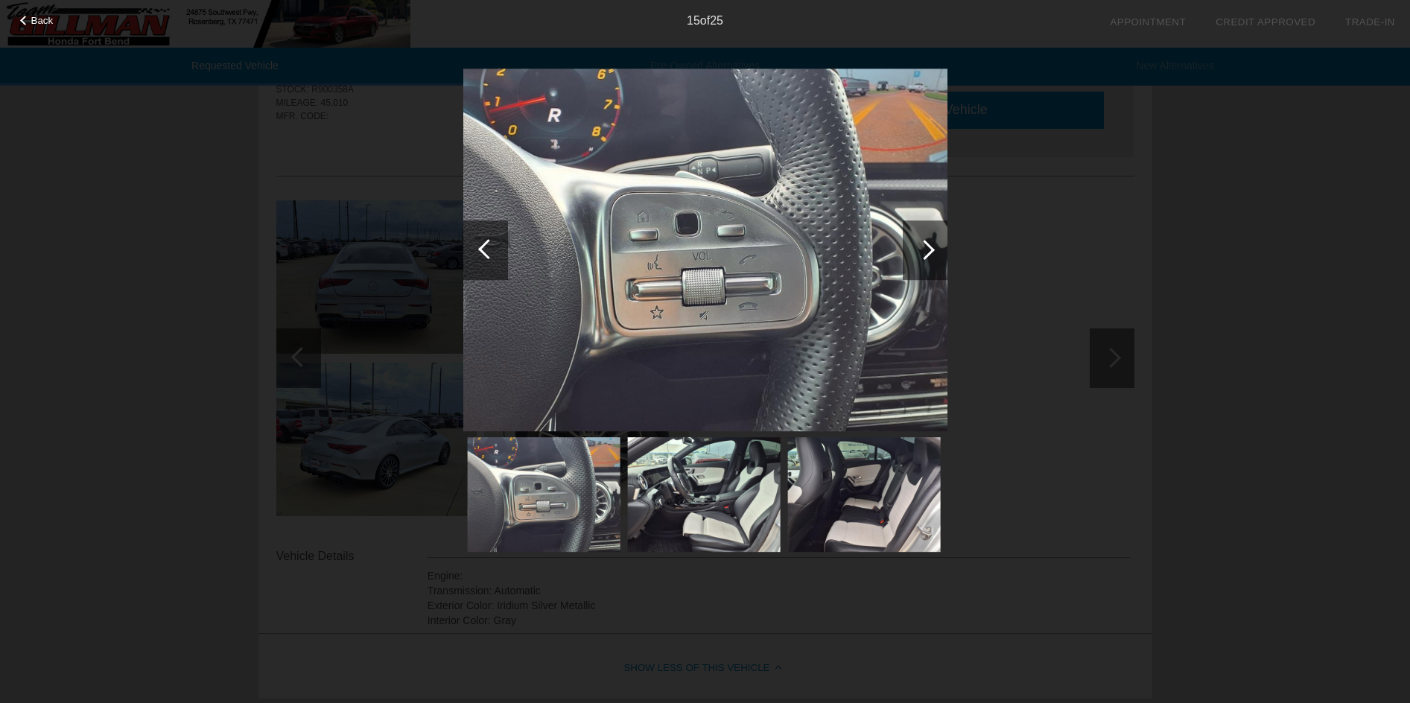
click at [932, 254] on div at bounding box center [925, 250] width 45 height 60
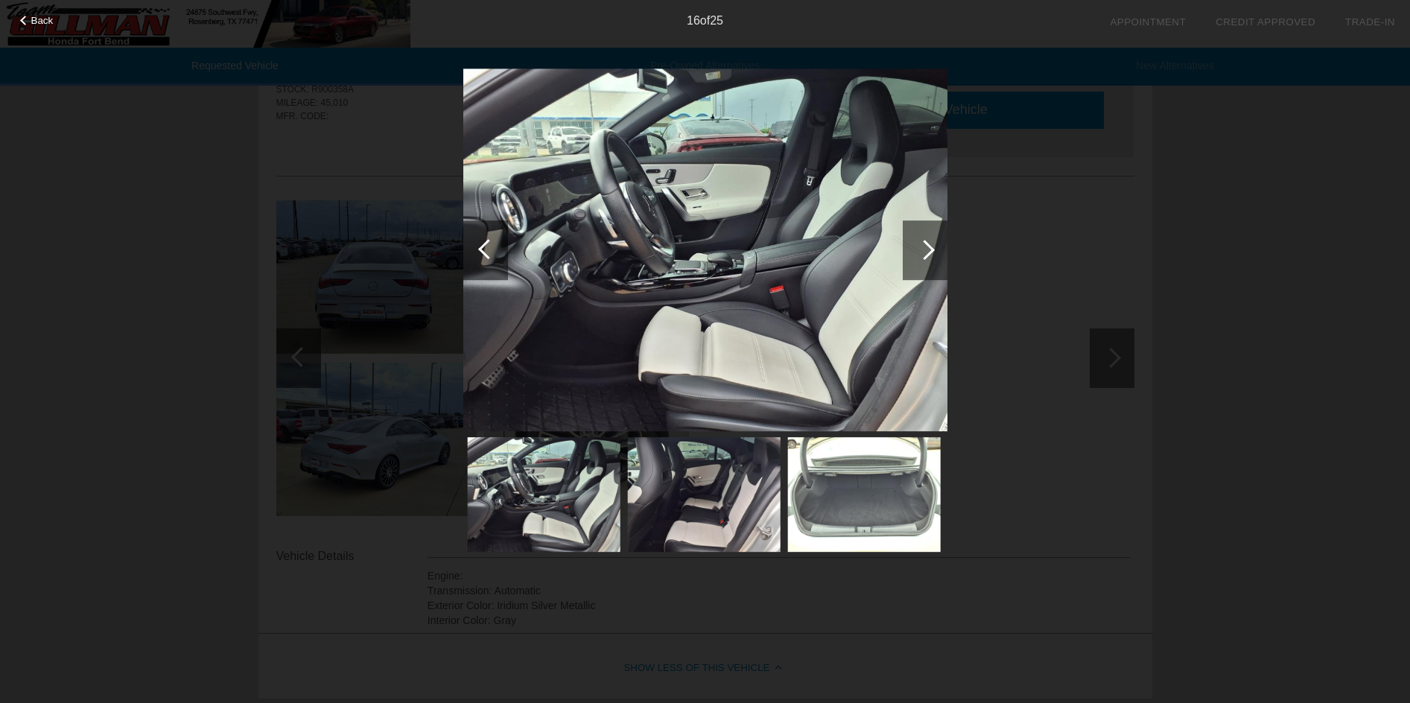
click at [932, 254] on div at bounding box center [925, 250] width 45 height 60
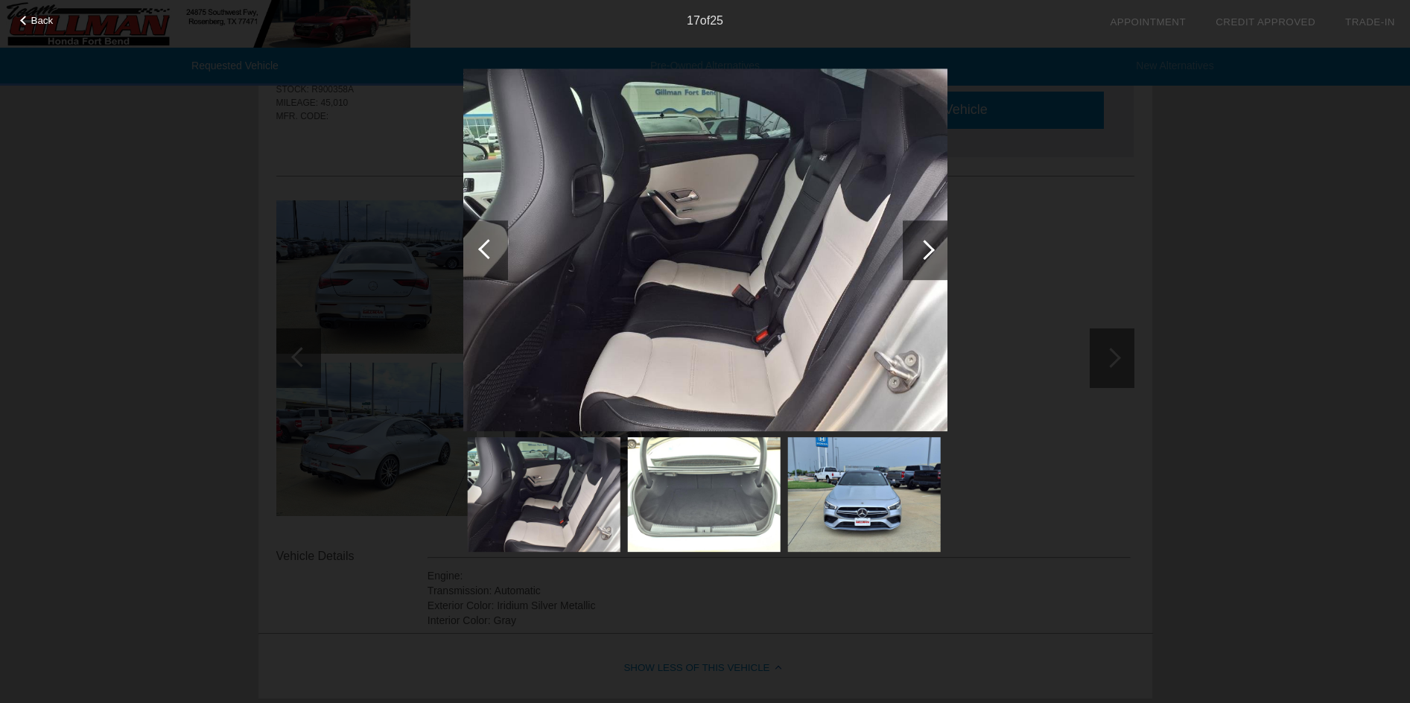
click at [932, 254] on div at bounding box center [925, 250] width 45 height 60
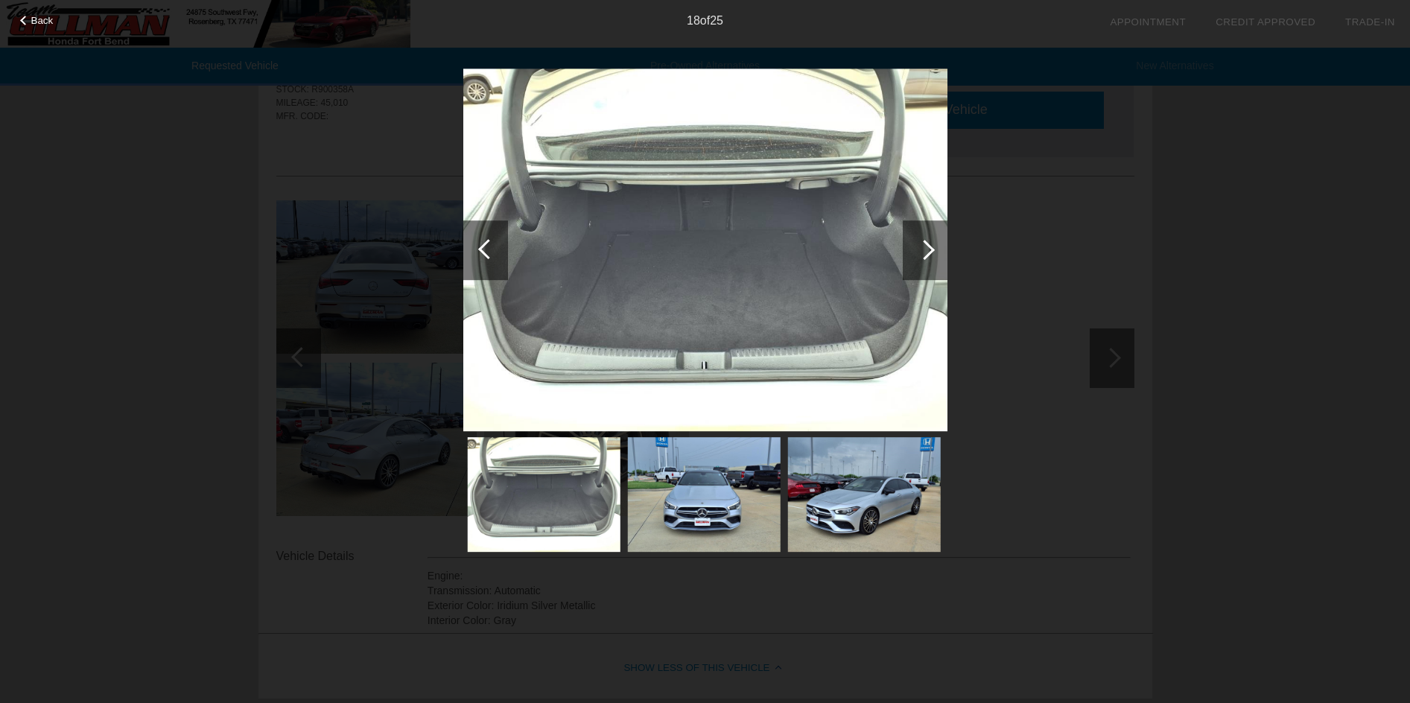
click at [932, 254] on div at bounding box center [925, 250] width 45 height 60
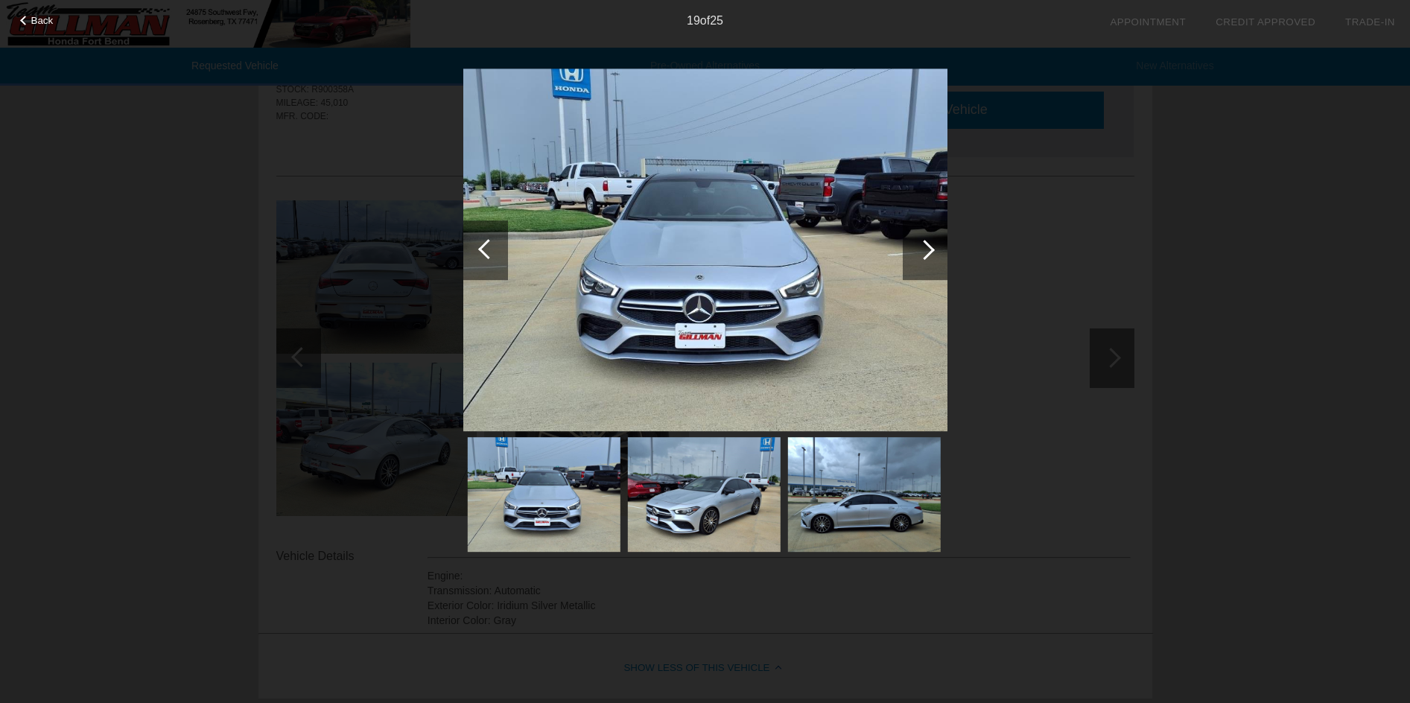
click at [932, 254] on div at bounding box center [925, 250] width 45 height 60
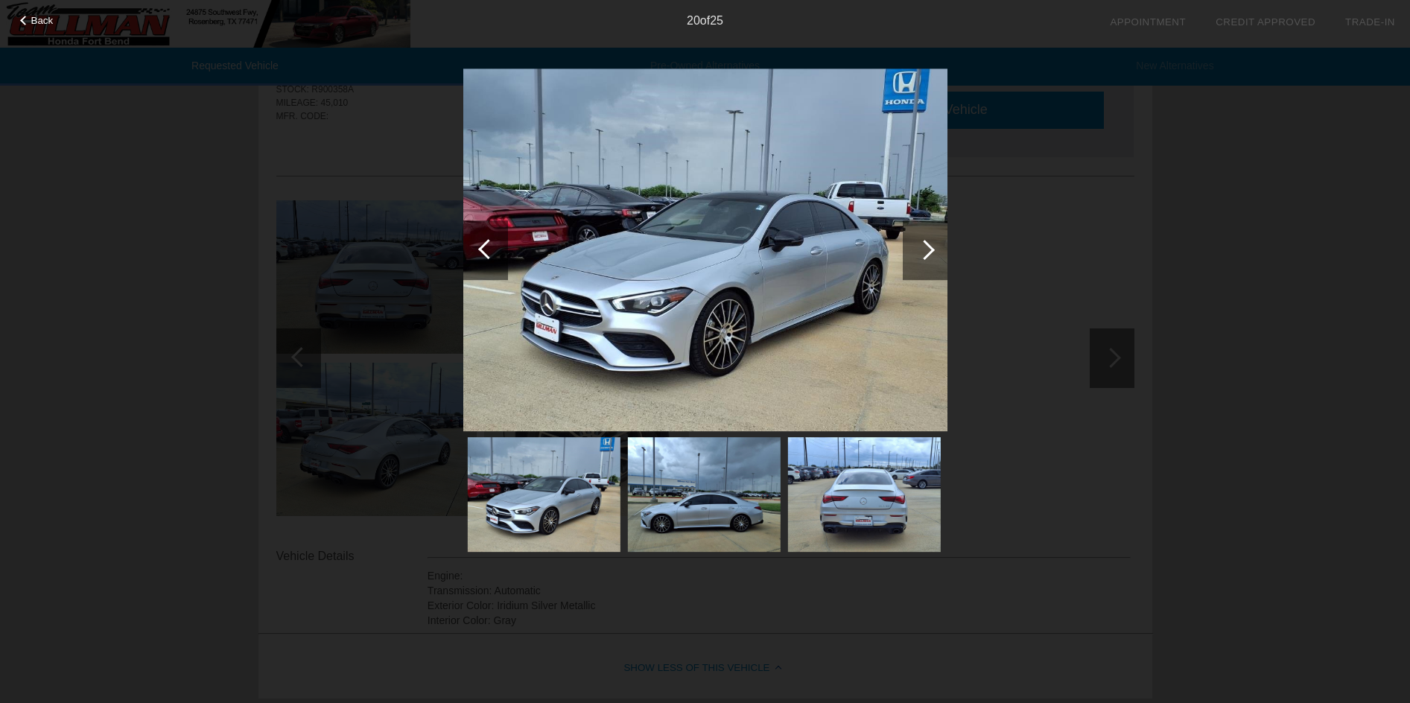
click at [915, 255] on div at bounding box center [925, 250] width 45 height 60
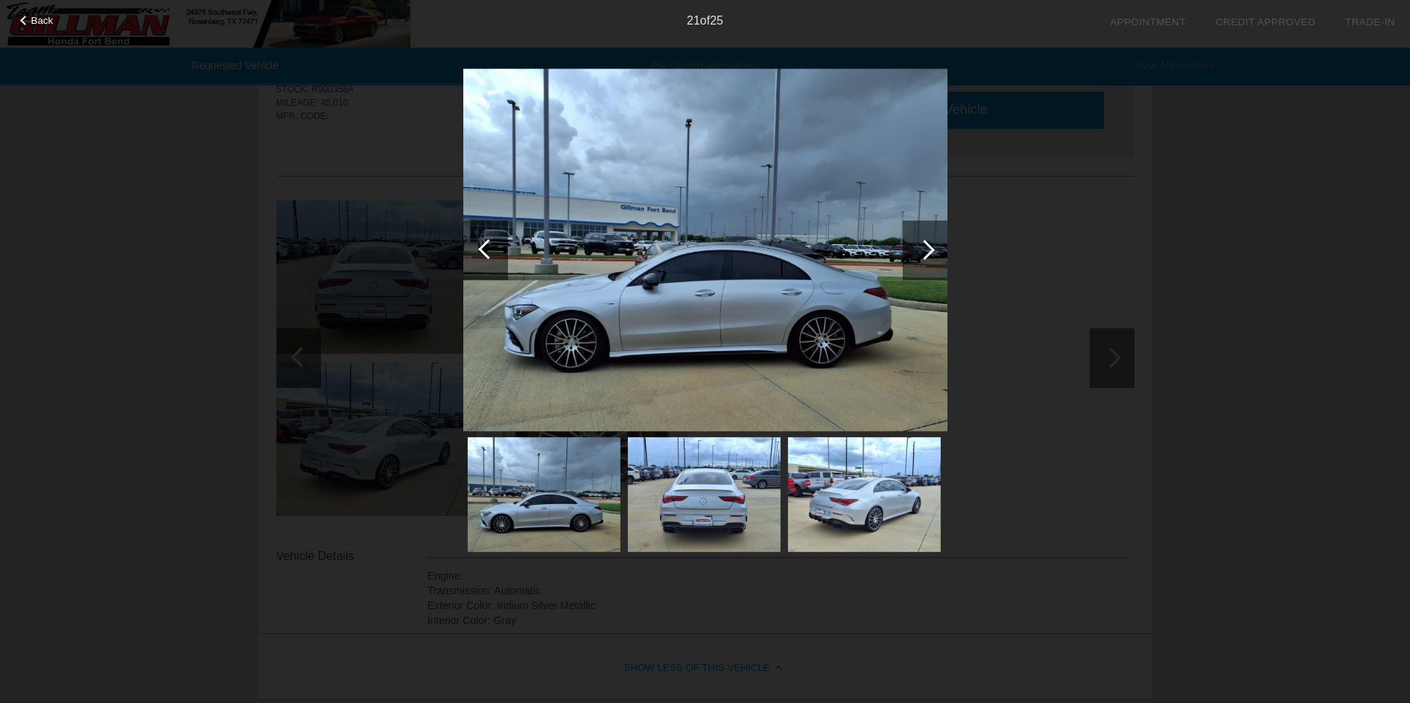
click at [915, 256] on div at bounding box center [925, 250] width 45 height 60
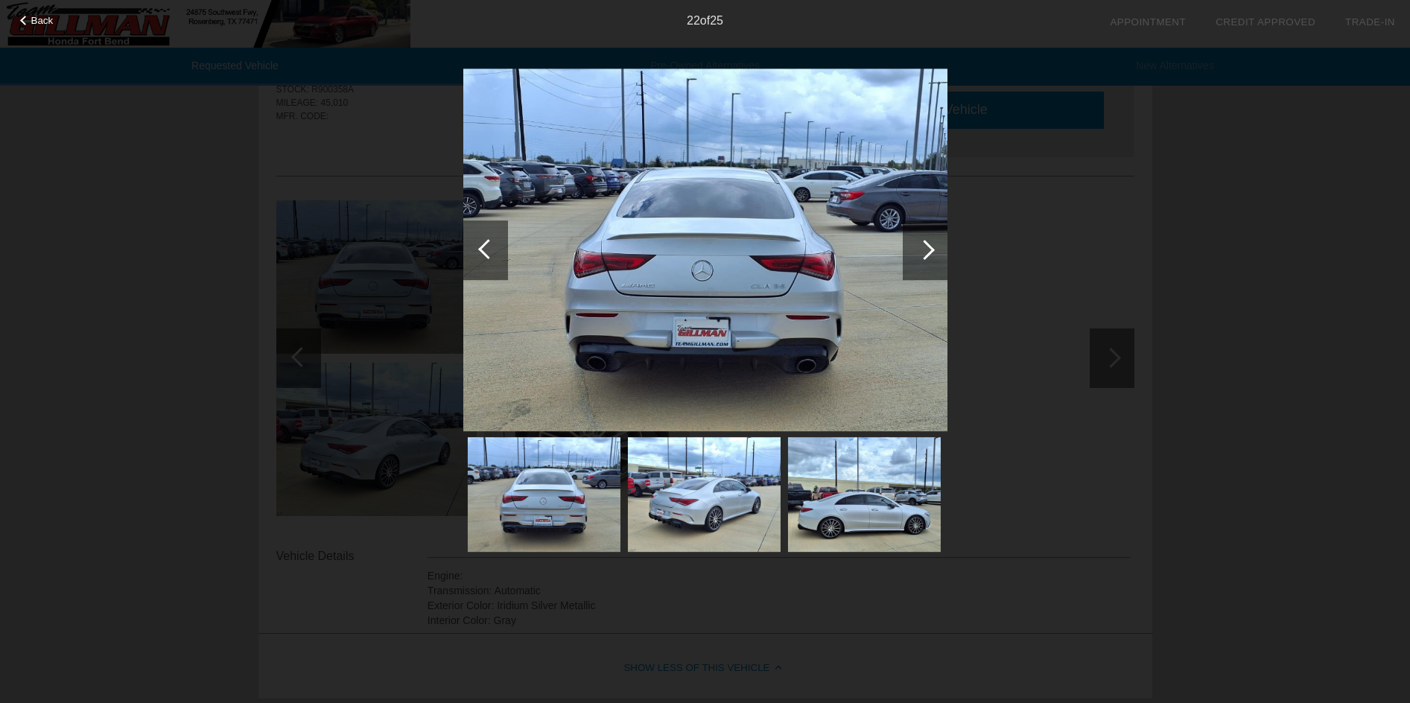
click at [915, 256] on div at bounding box center [925, 250] width 45 height 60
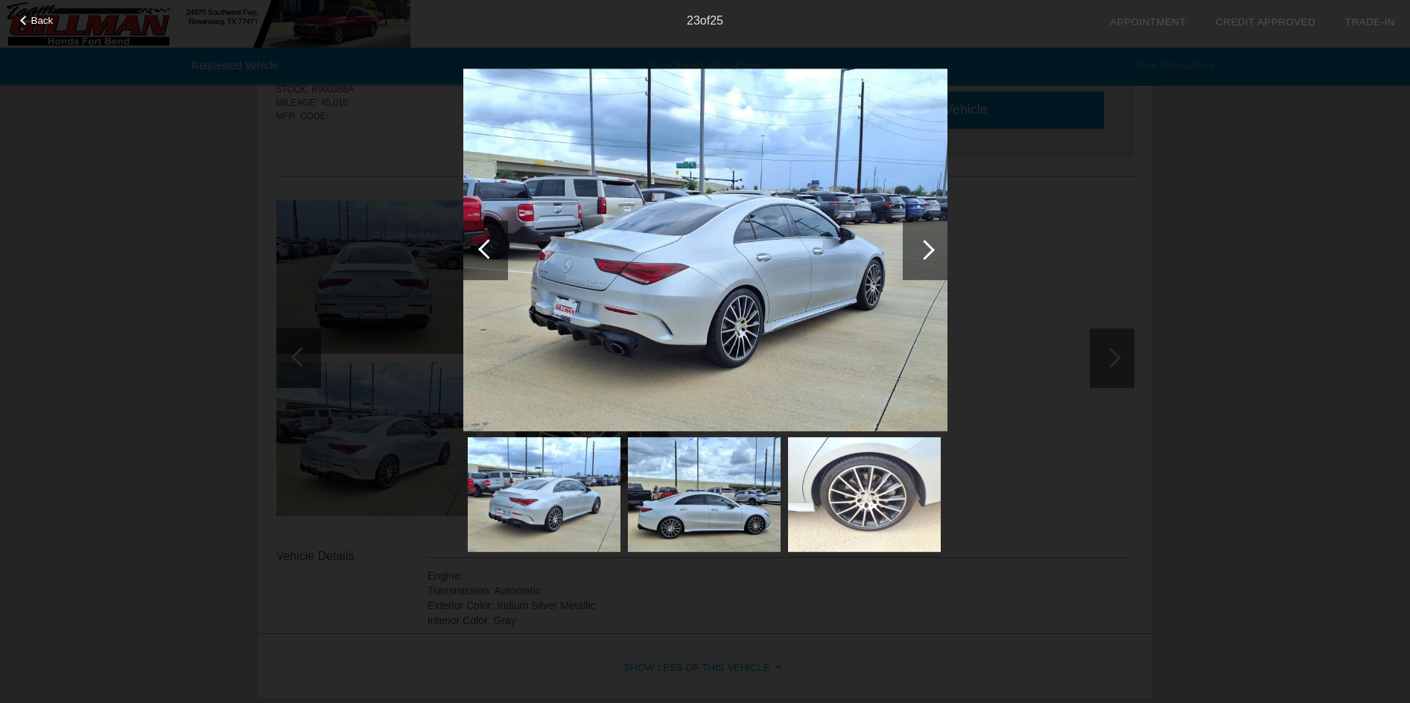
click at [915, 256] on div at bounding box center [925, 250] width 45 height 60
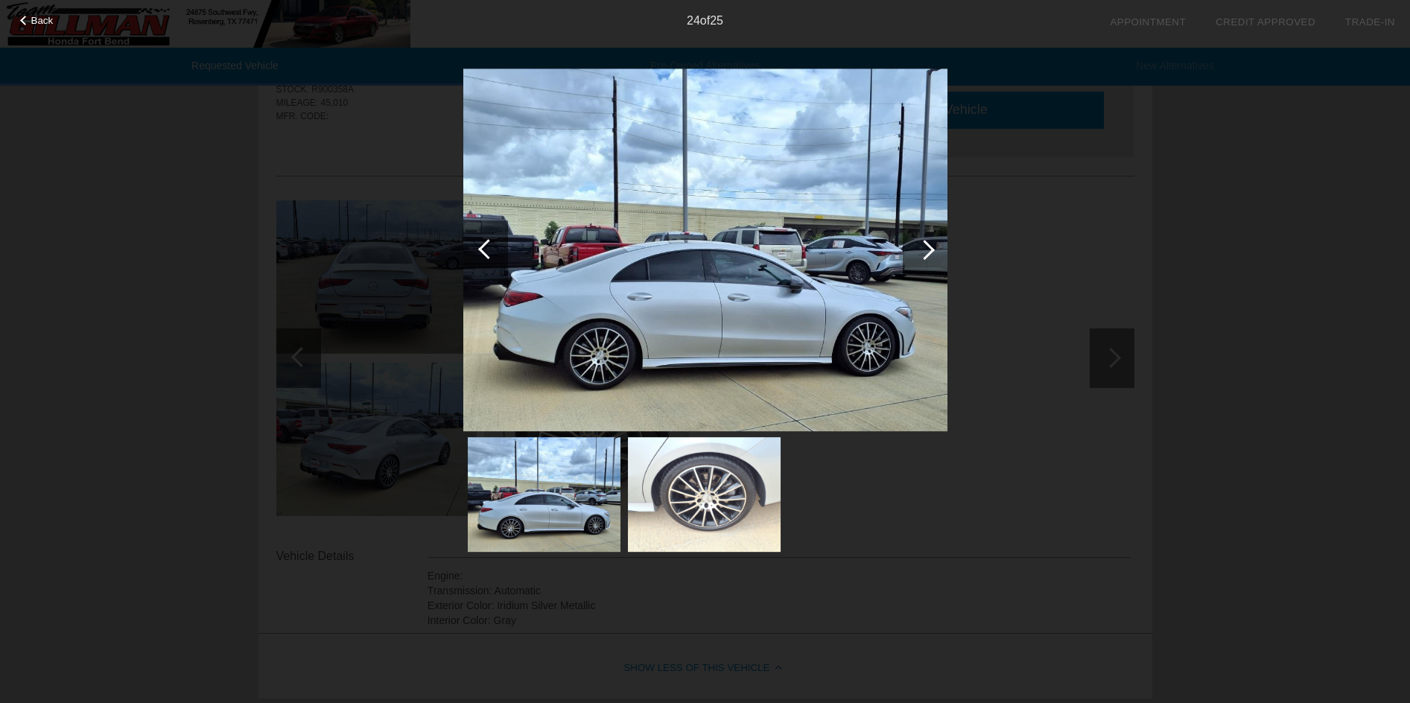
click at [915, 256] on div at bounding box center [925, 250] width 45 height 60
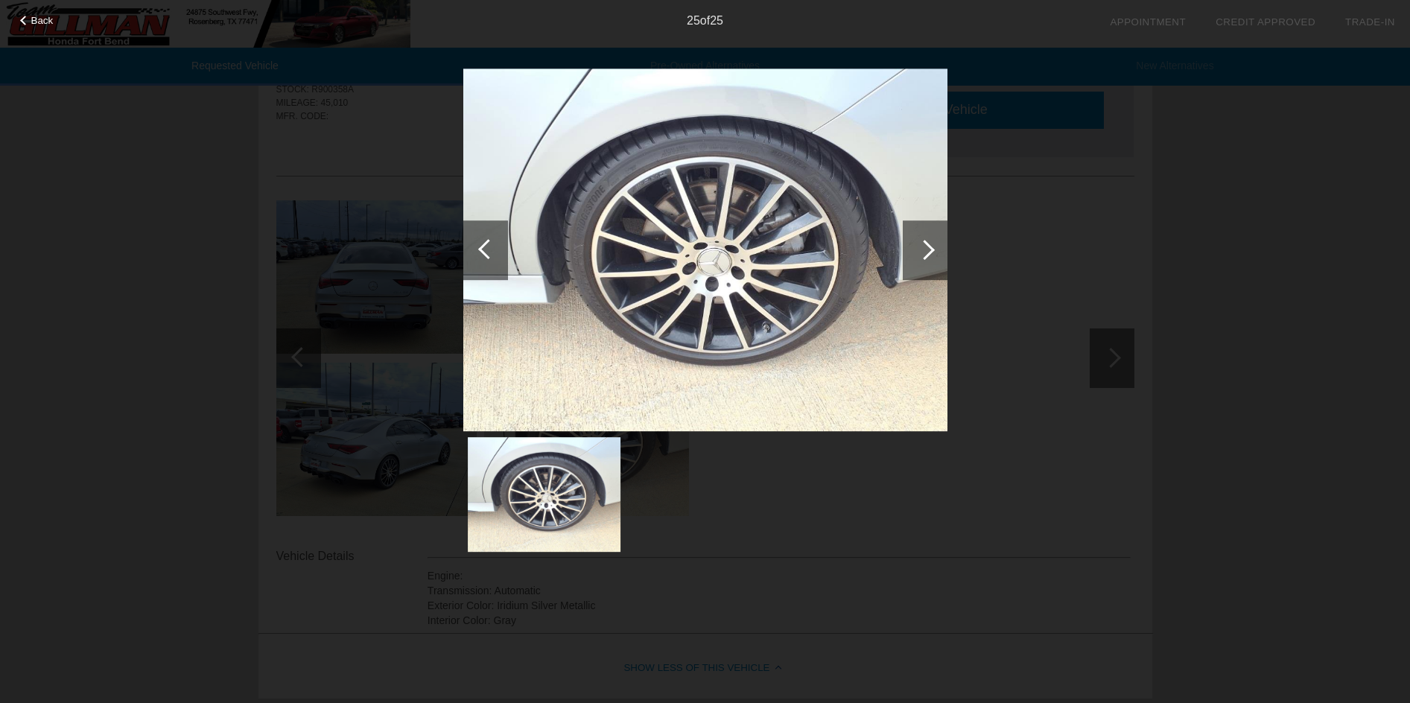
click at [915, 256] on div at bounding box center [925, 250] width 45 height 60
click at [1040, 276] on div "Back 25 of 25" at bounding box center [705, 351] width 1410 height 703
click at [1151, 309] on div "Back 25 of 25" at bounding box center [705, 351] width 1410 height 703
click at [1128, 337] on div "Back 25 of 25" at bounding box center [705, 351] width 1410 height 703
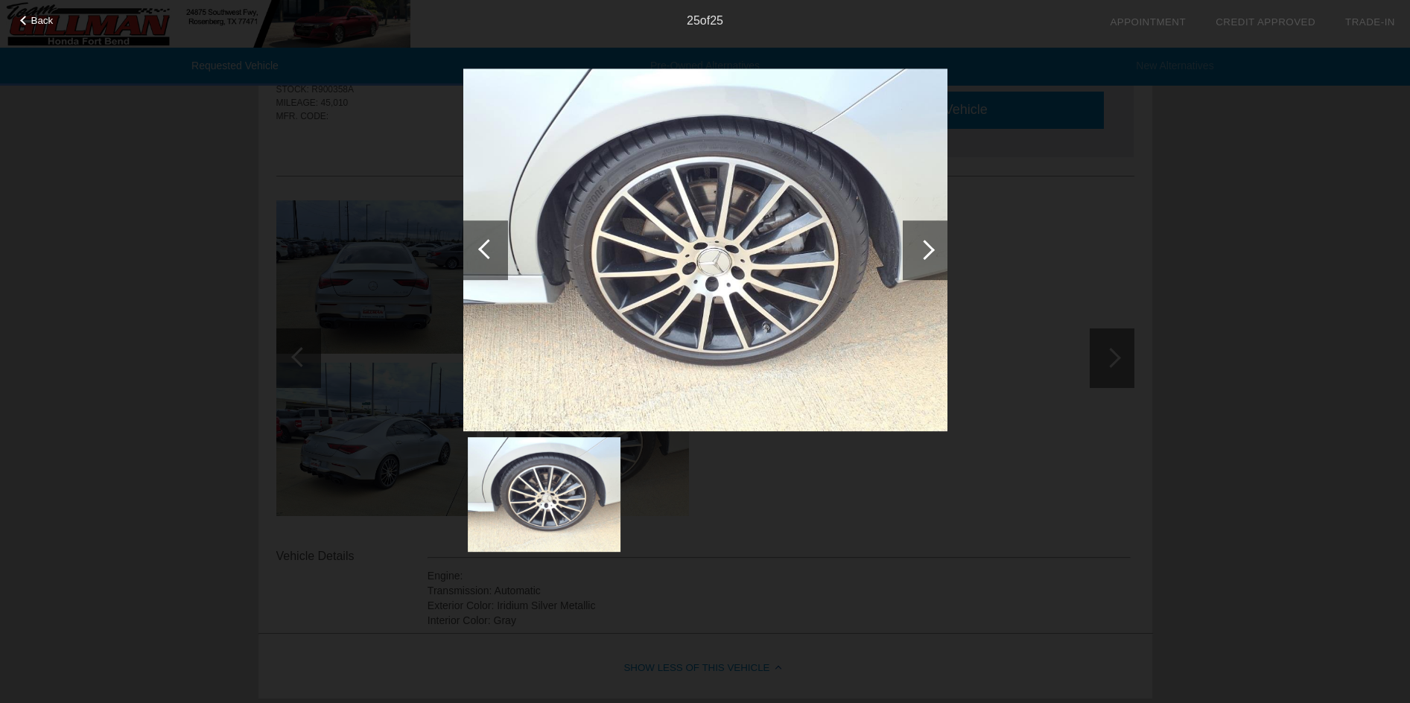
click at [32, 13] on div "25 of 25" at bounding box center [705, 15] width 1410 height 30
click at [36, 19] on span "Back" at bounding box center [42, 20] width 22 height 11
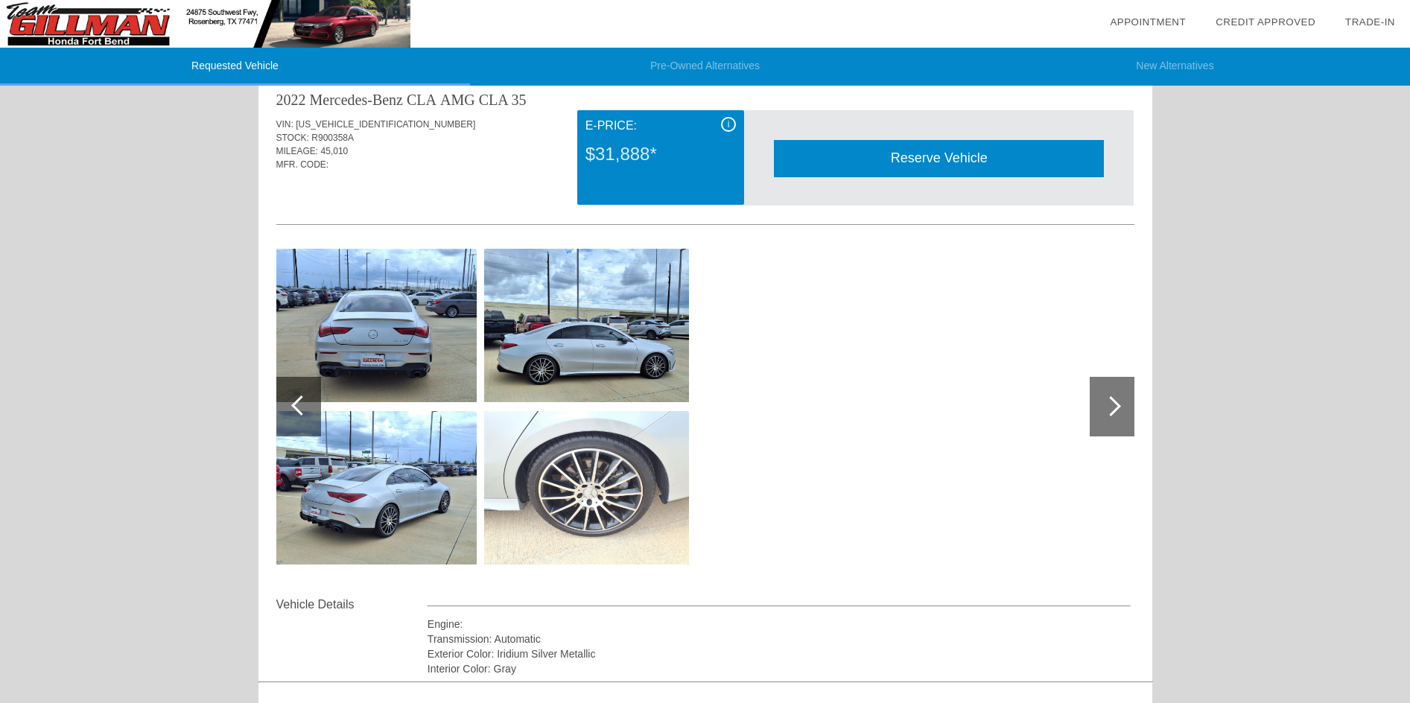
scroll to position [0, 0]
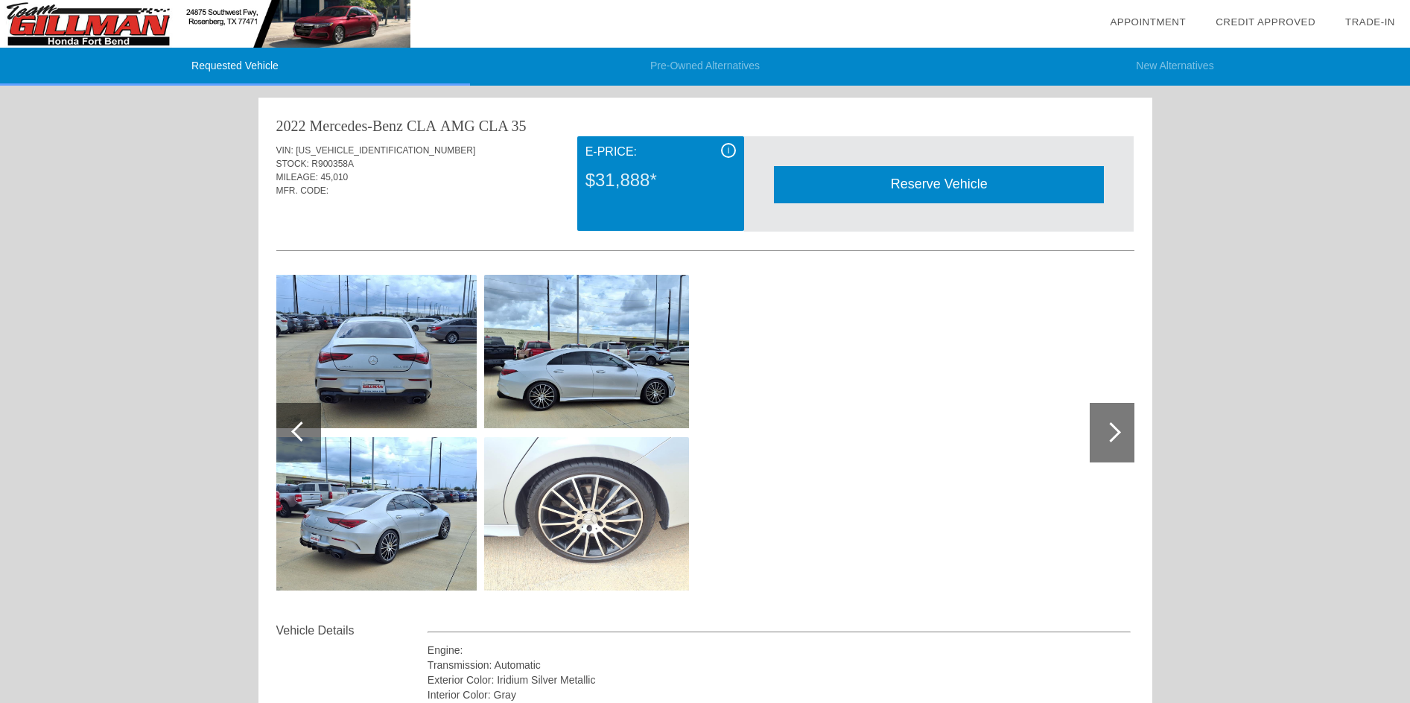
click at [1241, 20] on link "Credit Approved" at bounding box center [1266, 21] width 100 height 11
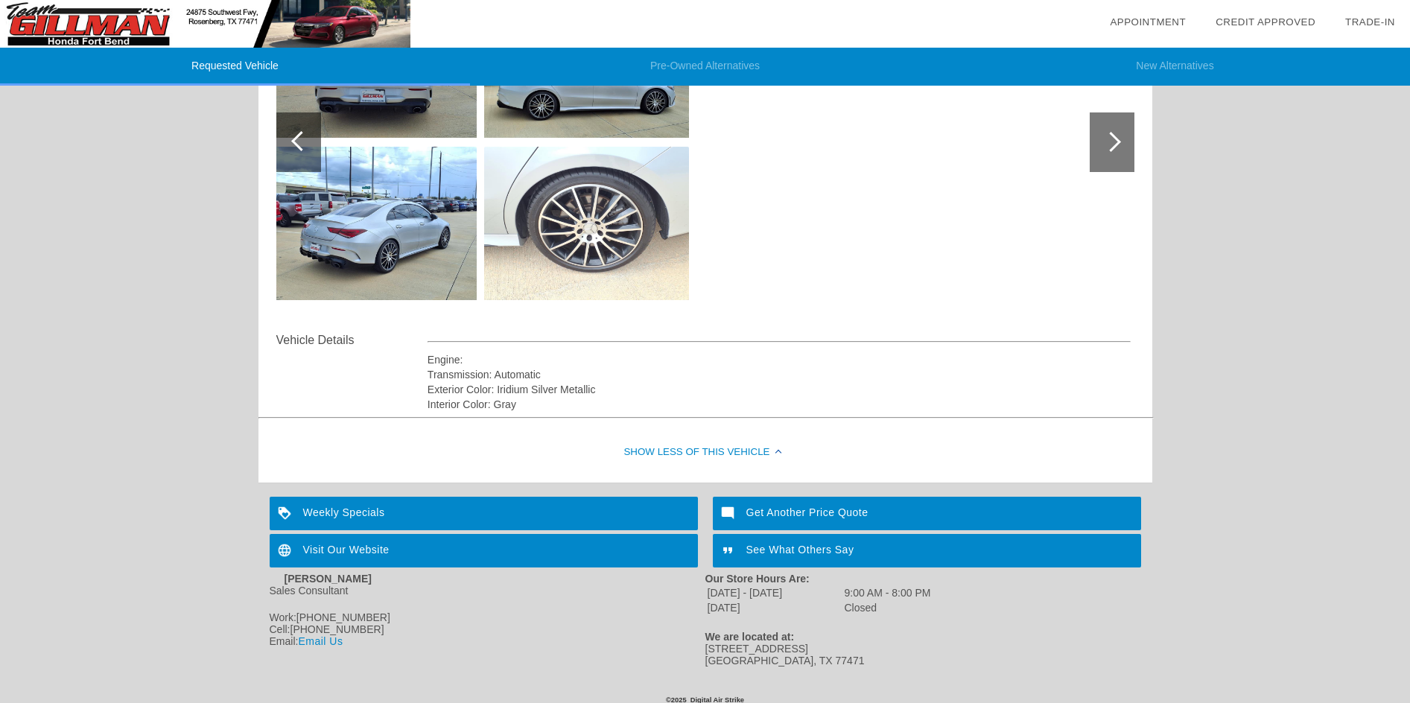
scroll to position [299, 0]
